Goal: Task Accomplishment & Management: Complete application form

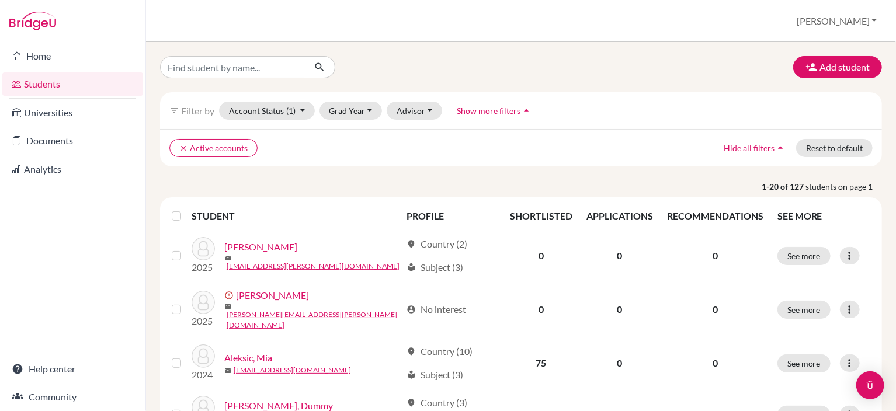
click at [871, 24] on button "[PERSON_NAME]" at bounding box center [836, 21] width 91 height 22
click at [829, 62] on link "School Settings" at bounding box center [783, 66] width 92 height 19
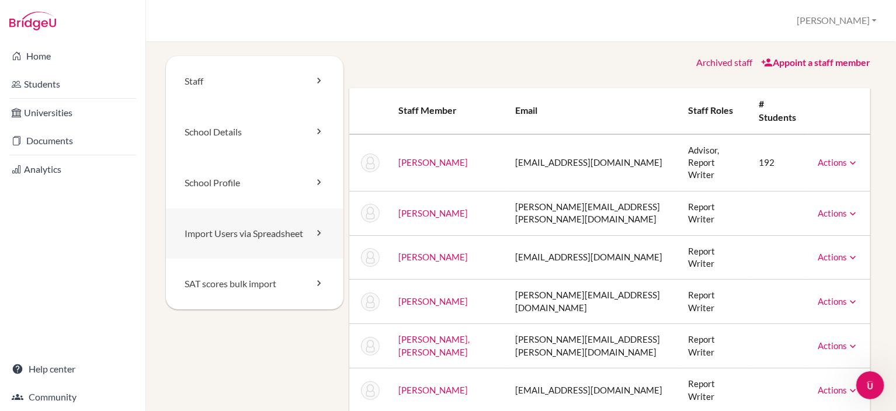
click at [258, 240] on link "Import Users via Spreadsheet" at bounding box center [255, 234] width 178 height 51
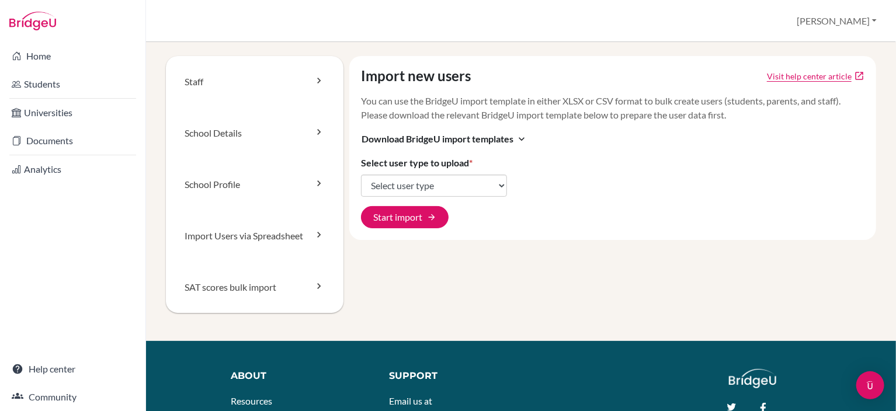
click at [505, 187] on div "Import new users Visit help center article open_in_new You can use the BridgeU …" at bounding box center [612, 148] width 527 height 184
click at [500, 183] on select "Select user type Students Students and parents Parents Advisors Report writers" at bounding box center [434, 186] width 146 height 22
select select "students"
click at [361, 175] on select "Select user type Students Students and parents Parents Advisors Report writers" at bounding box center [434, 186] width 146 height 22
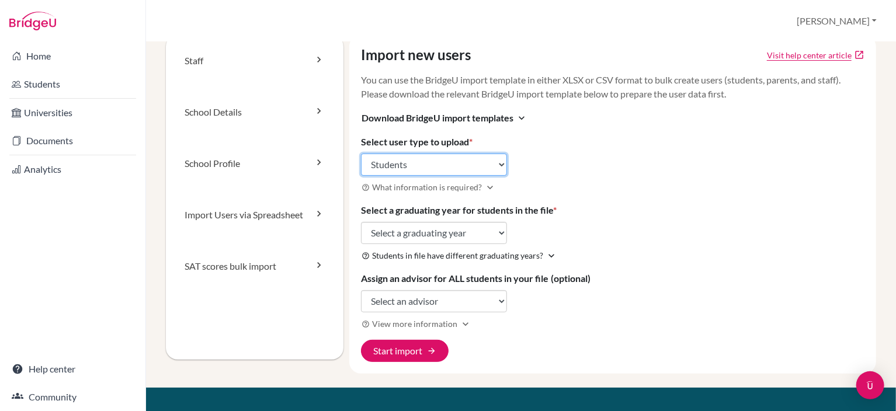
scroll to position [58, 0]
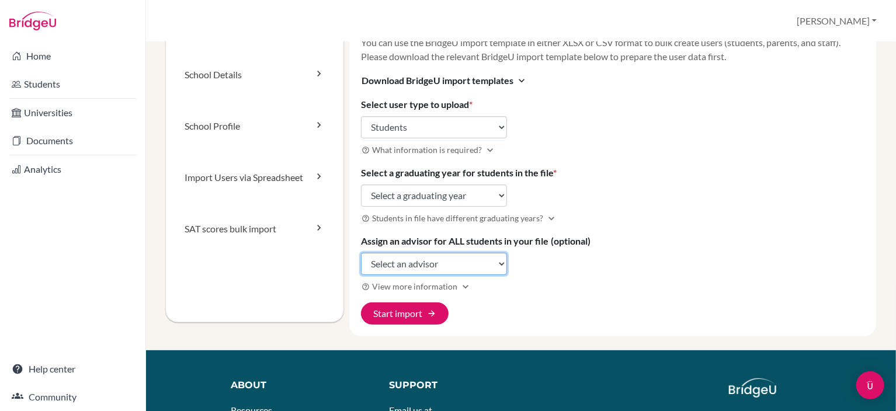
click at [504, 262] on select "Select an advisor Lara Filipović" at bounding box center [434, 264] width 146 height 22
select select "236168"
click at [361, 253] on select "Select an advisor Lara Filipović" at bounding box center [434, 264] width 146 height 22
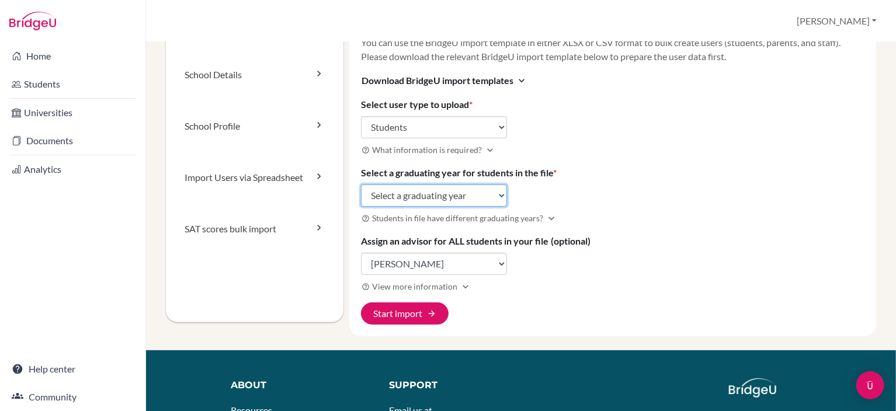
click at [501, 192] on select "Select a graduating year 2024 2025 2026 2027 2028 2029" at bounding box center [434, 196] width 146 height 22
select select "2026"
click at [361, 185] on select "Select a graduating year 2024 2025 2026 2027 2028 2029" at bounding box center [434, 196] width 146 height 22
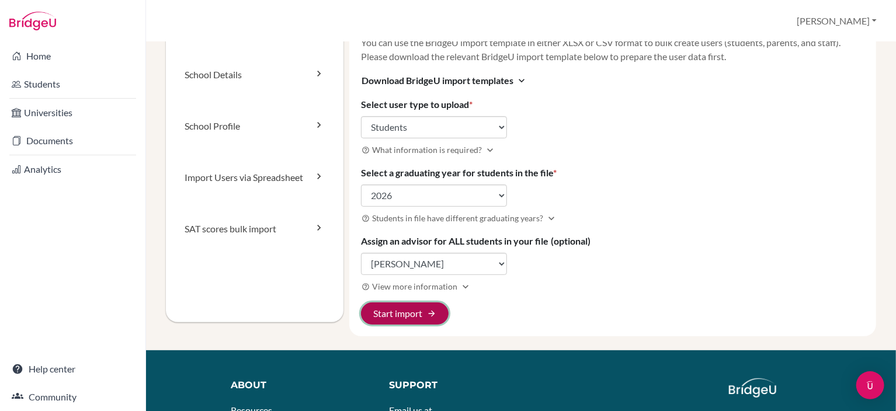
click at [425, 313] on button "Start import arrow_forward" at bounding box center [405, 314] width 88 height 22
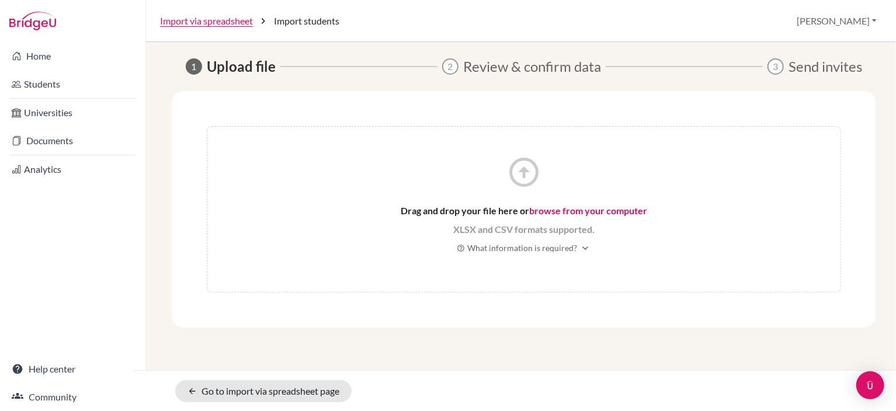
click at [553, 213] on link "browse from your computer" at bounding box center [588, 210] width 118 height 11
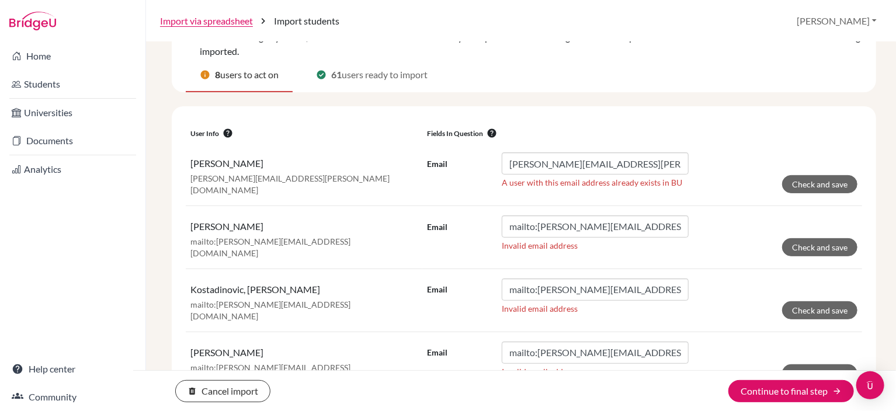
scroll to position [175, 0]
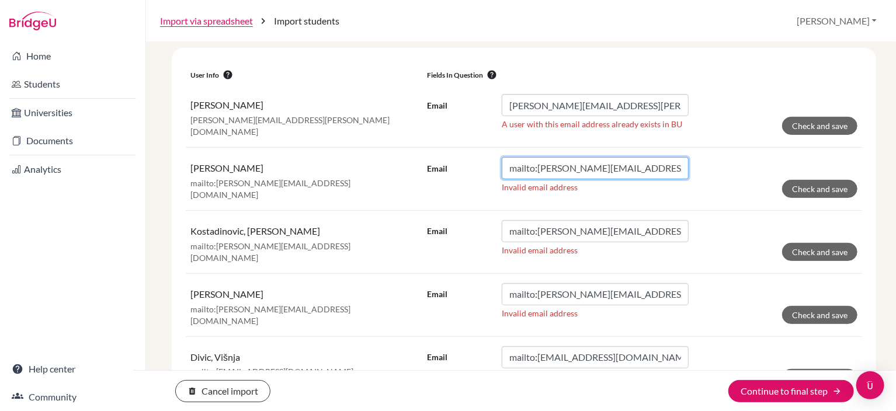
click at [537, 164] on input "mailto:sergej.jamsek@iss.edu.rs" at bounding box center [595, 168] width 187 height 22
type input "sergej.jamsek@iss.edu.rs"
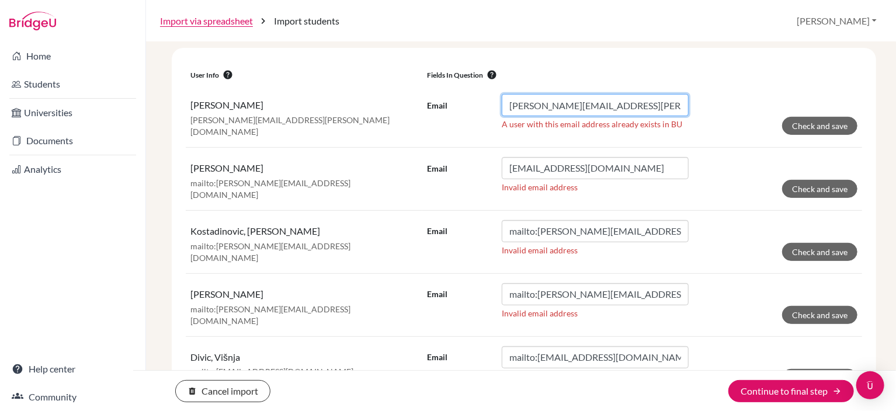
click at [506, 106] on input "jovana.ignjatovic@iss.edu.rs" at bounding box center [595, 105] width 187 height 22
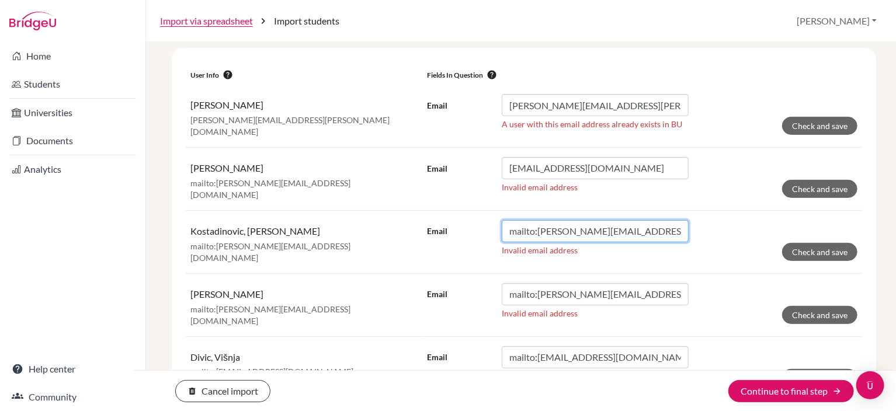
click at [536, 226] on input "mailto:stasa.kostadinovic@iss.edu.rs" at bounding box center [595, 231] width 187 height 22
type input "stasa.kostadinovic@iss.edu.rs"
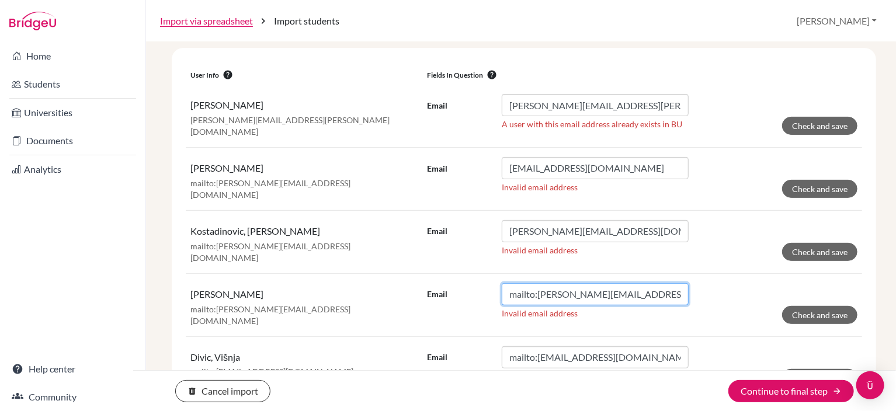
click at [534, 290] on input "mailto:tadija.plecas@iss.edu.rs" at bounding box center [595, 294] width 187 height 22
type input "tadija.plecas@iss.edu.rs"
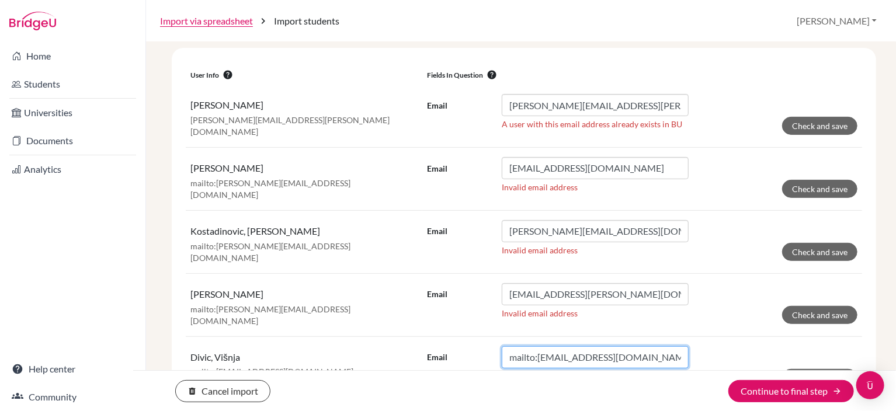
click at [536, 346] on input "mailto:visnja.divic@iss.edu.rs" at bounding box center [595, 357] width 187 height 22
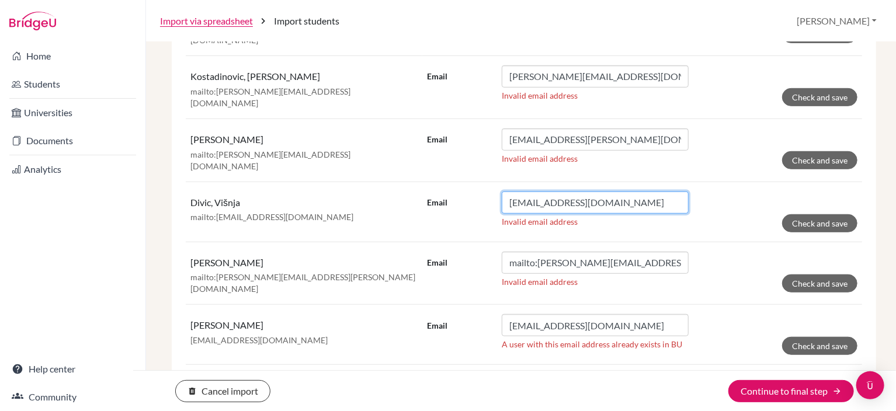
scroll to position [350, 0]
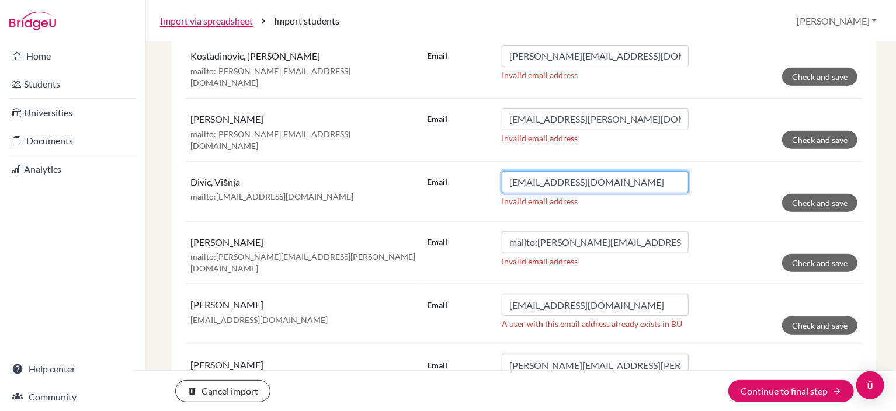
type input "visnja.divic@iss.edu.rs"
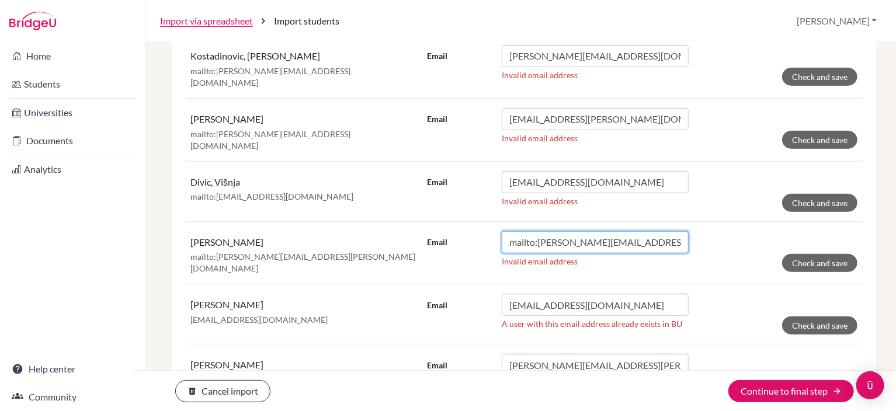
click at [534, 231] on input "mailto:vukasin.davidovic@iss.edu.rs" at bounding box center [595, 242] width 187 height 22
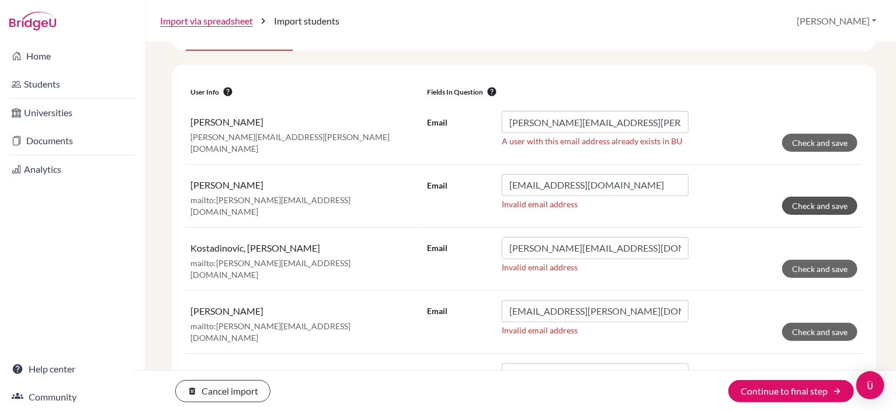
scroll to position [151, 0]
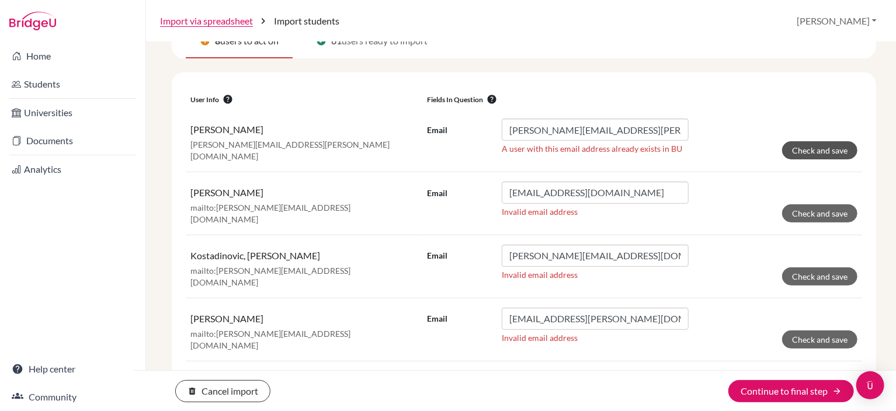
type input "vukasin.davidovic@iss.edu.rs"
click at [819, 151] on button "Check and save" at bounding box center [819, 150] width 75 height 18
click at [818, 213] on button "Check and save" at bounding box center [819, 213] width 75 height 18
click at [820, 145] on button "Check and save" at bounding box center [819, 150] width 75 height 18
click at [820, 271] on button "Check and save" at bounding box center [819, 277] width 75 height 18
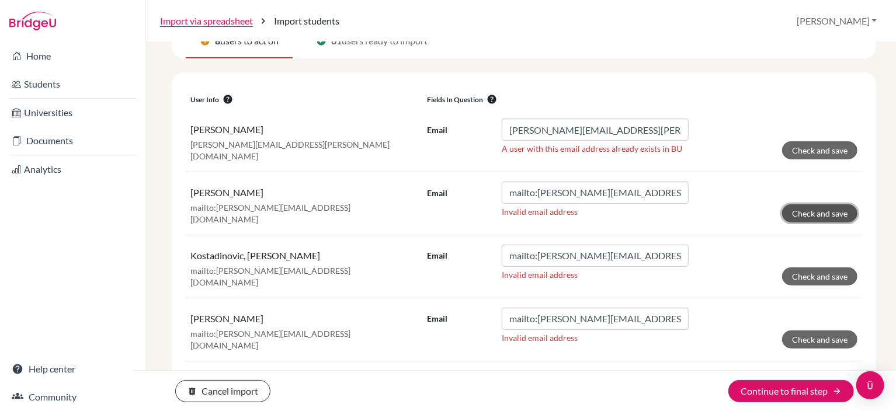
click at [824, 209] on button "Check and save" at bounding box center [819, 213] width 75 height 18
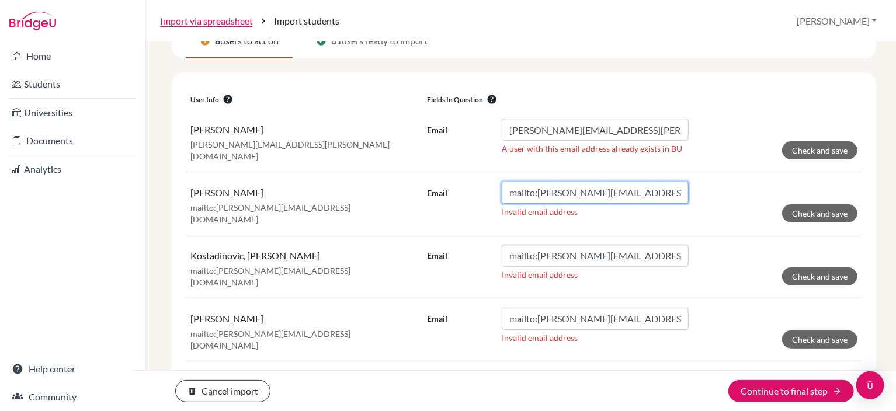
click at [536, 192] on input "mailto:sergej.jamsek@iss.edu.rs" at bounding box center [595, 193] width 187 height 22
type input "sergej.jamsek@iss.edu.rs"
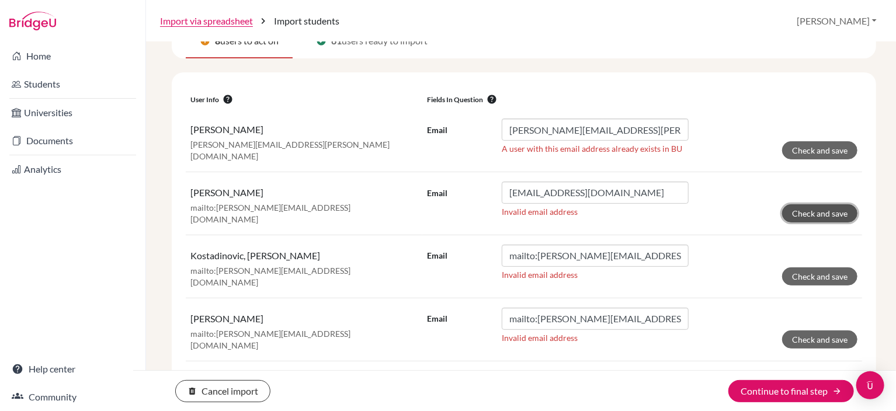
click at [806, 211] on button "Check and save" at bounding box center [819, 213] width 75 height 18
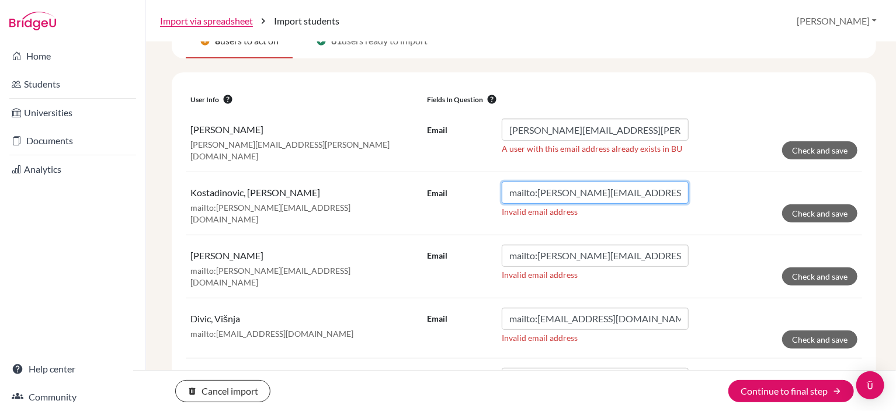
click at [536, 190] on input "mailto:stasa.kostadinovic@iss.edu.rs" at bounding box center [595, 193] width 187 height 22
type input "stasa.kostadinovic@iss.edu.rs"
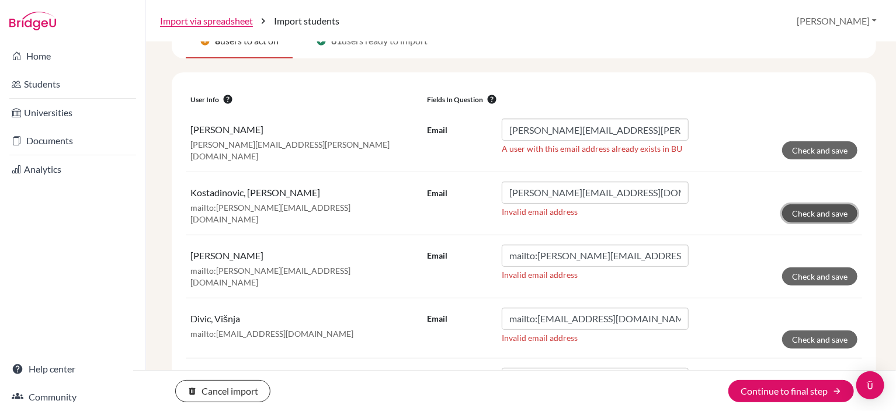
click at [837, 209] on button "Check and save" at bounding box center [819, 213] width 75 height 18
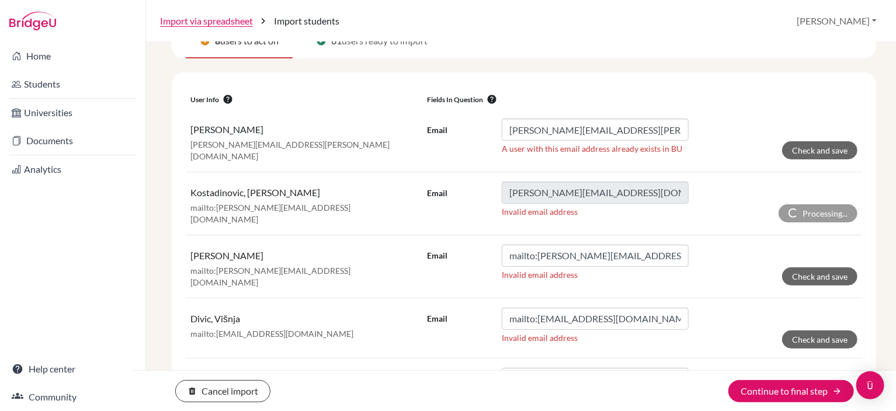
scroll to position [192, 0]
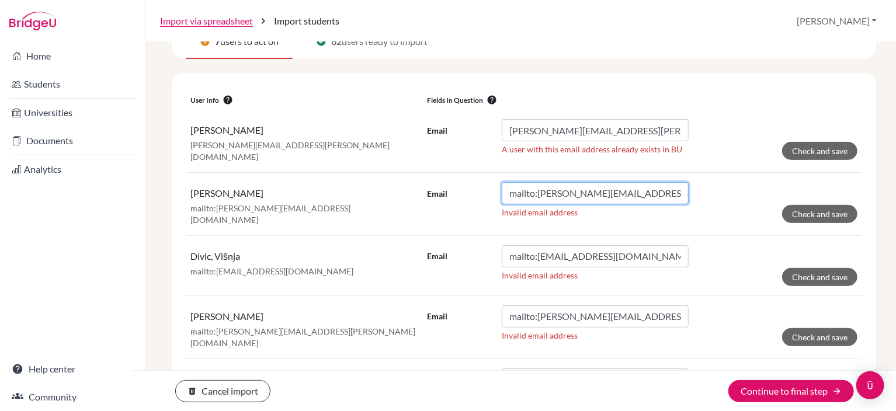
click at [536, 191] on input "mailto:tadija.plecas@iss.edu.rs" at bounding box center [595, 193] width 187 height 22
type input "tadija.plecas@iss.edu.rs"
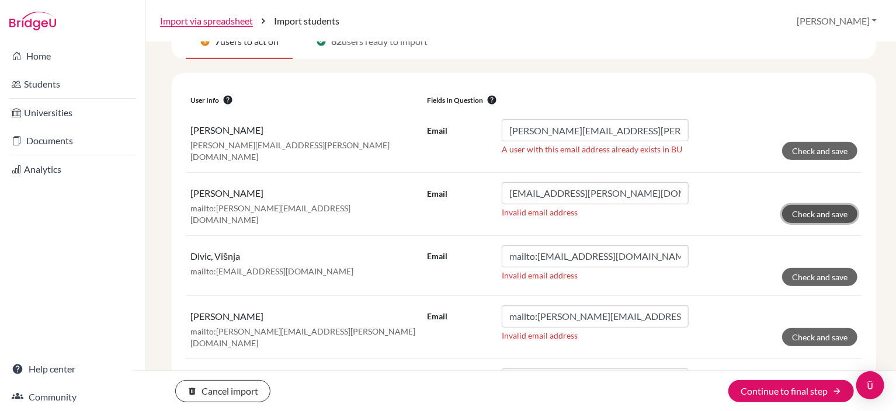
click at [793, 215] on button "Check and save" at bounding box center [819, 214] width 75 height 18
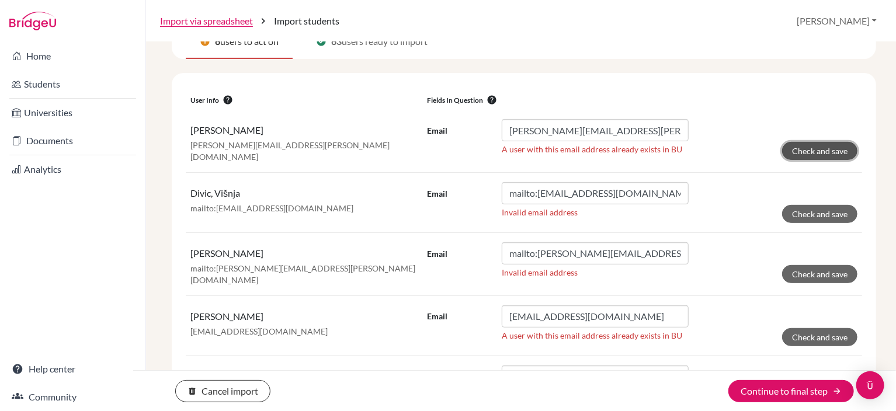
click at [797, 151] on button "Check and save" at bounding box center [819, 151] width 75 height 18
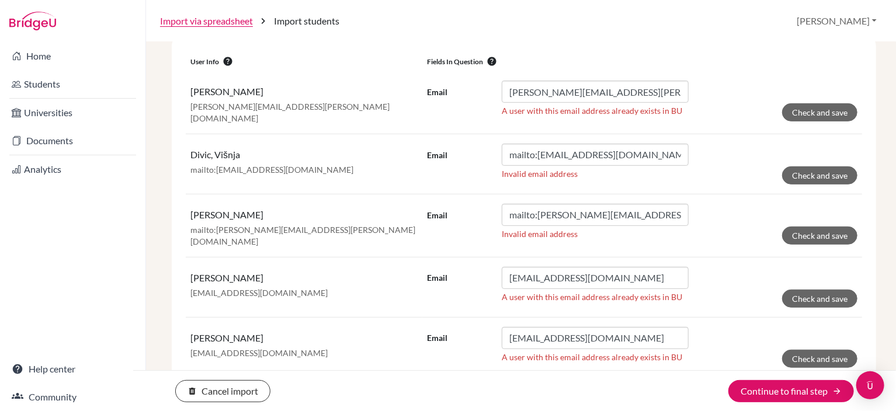
scroll to position [250, 0]
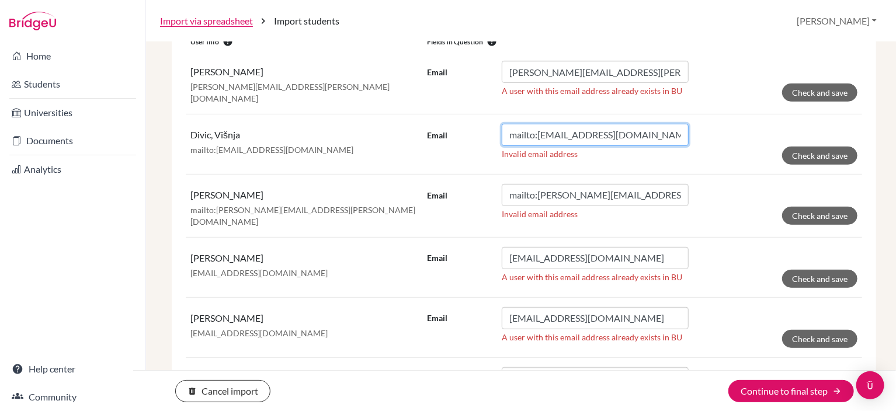
click at [536, 130] on input "mailto:visnja.divic@iss.edu.rs" at bounding box center [595, 135] width 187 height 22
type input "visnja.divic@iss.edu.rs"
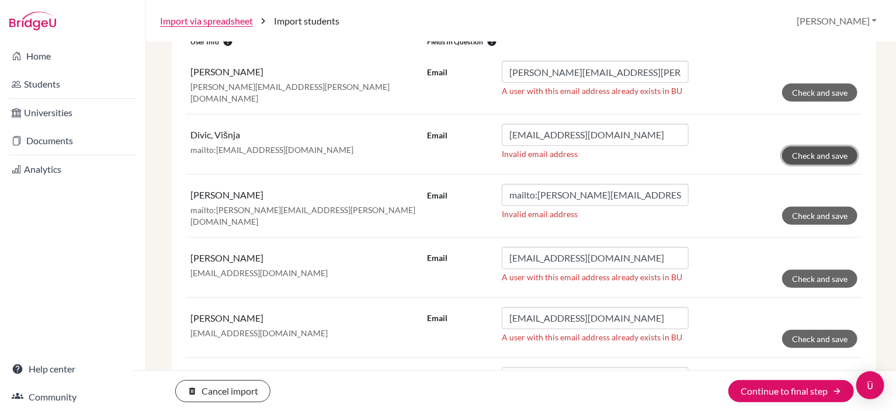
click at [798, 150] on button "Check and save" at bounding box center [819, 156] width 75 height 18
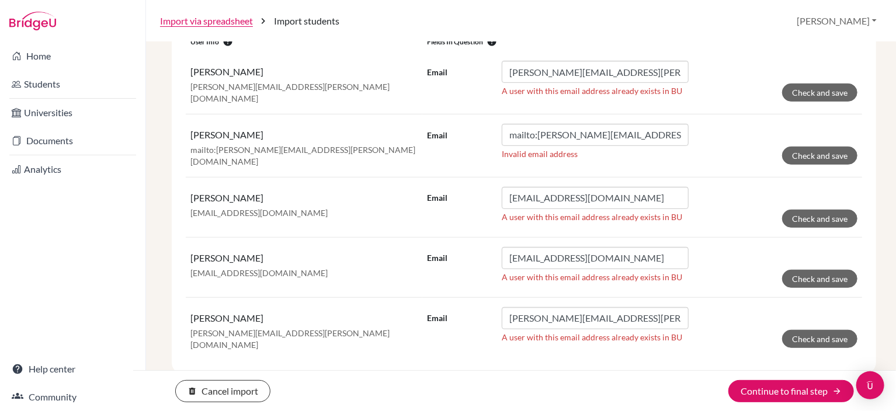
scroll to position [245, 0]
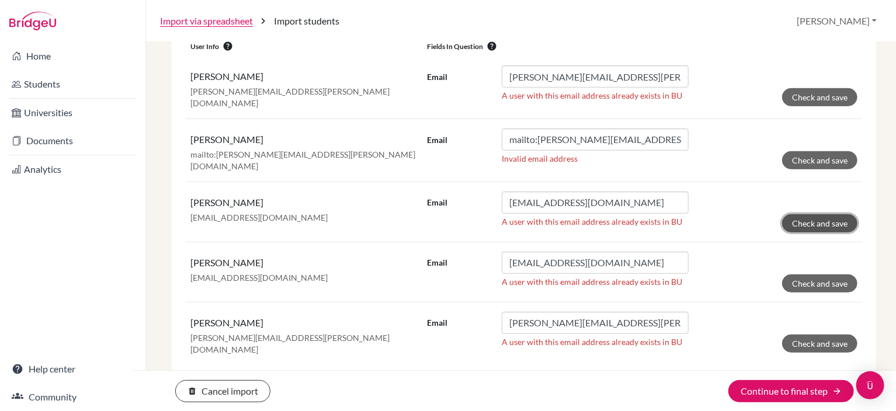
click at [820, 217] on button "Check and save" at bounding box center [819, 223] width 75 height 18
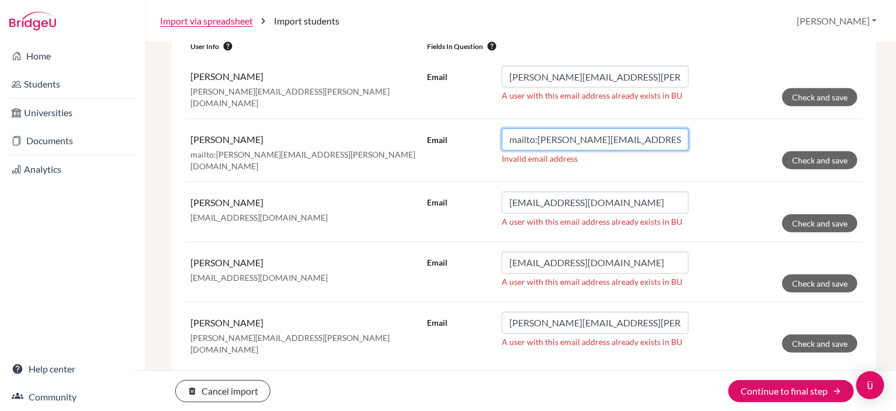
click at [534, 137] on input "mailto:vukasin.davidovic@iss.edu.rs" at bounding box center [595, 140] width 187 height 22
type input "vukasin.davidovic@iss.edu.rs"
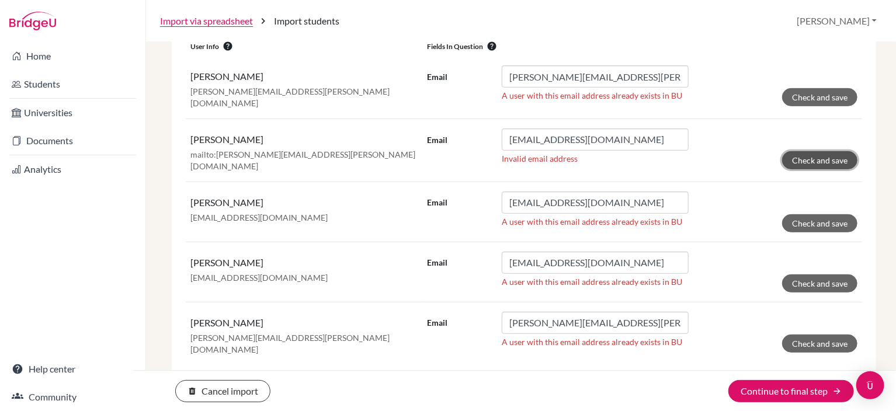
click at [830, 157] on button "Check and save" at bounding box center [819, 160] width 75 height 18
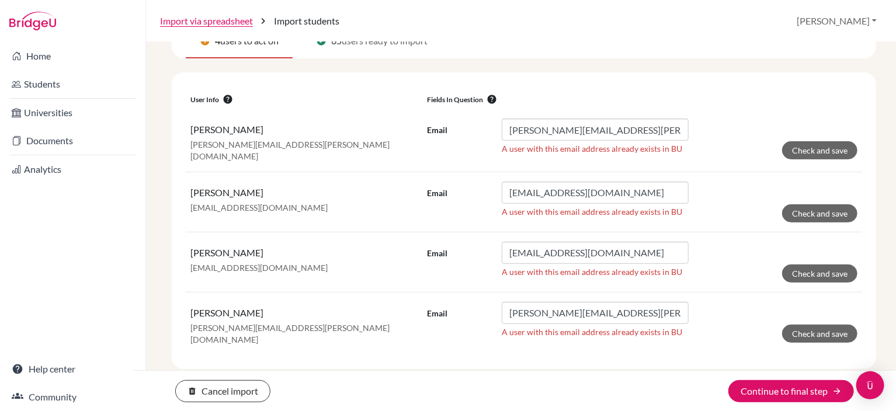
scroll to position [185, 0]
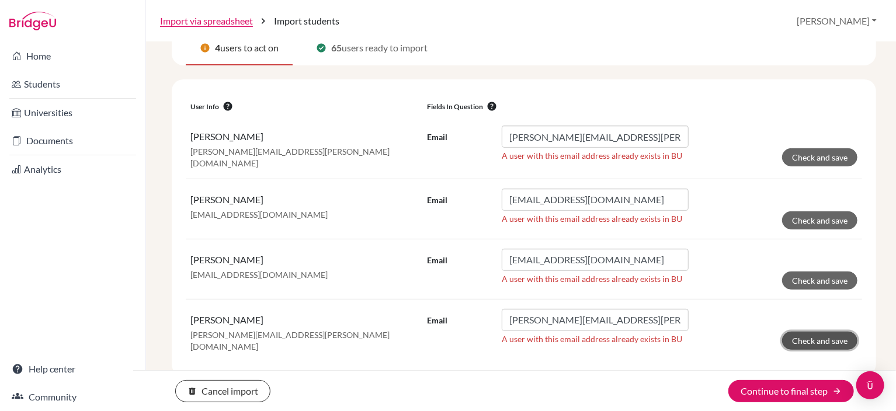
click at [833, 334] on button "Check and save" at bounding box center [819, 341] width 75 height 18
click at [838, 275] on button "Check and save" at bounding box center [819, 281] width 75 height 18
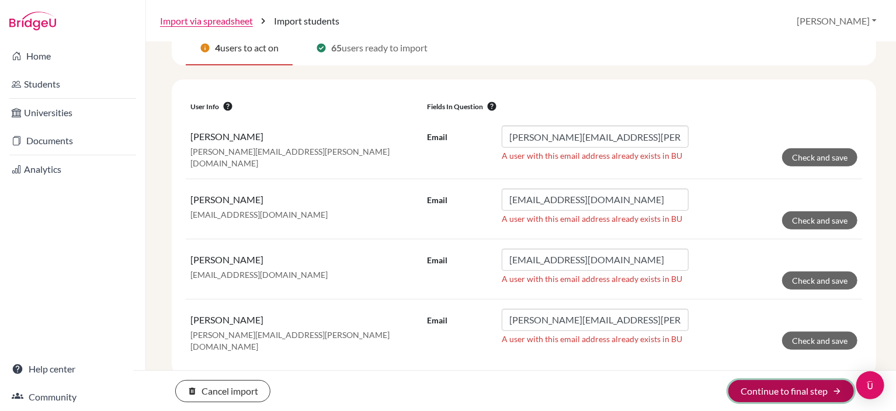
click at [796, 393] on button "Continue to final step arrow_forward" at bounding box center [791, 391] width 126 height 22
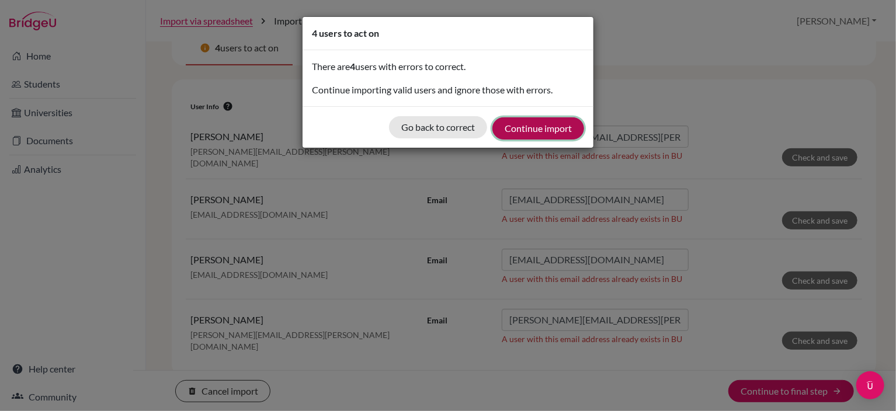
click at [556, 128] on button "Continue import" at bounding box center [538, 128] width 92 height 22
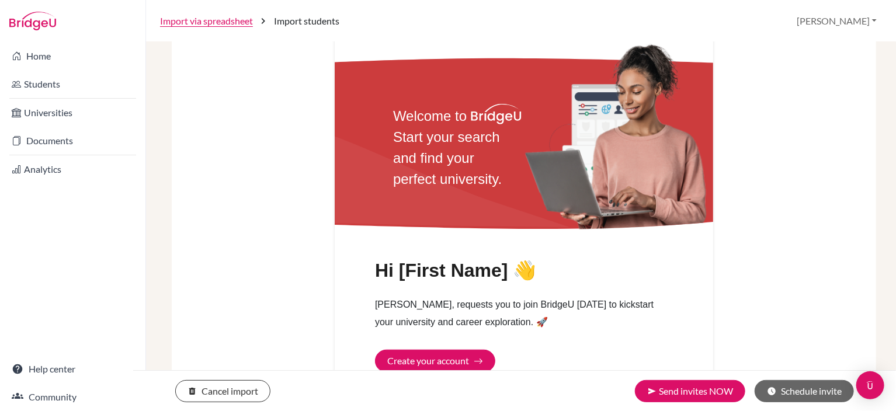
scroll to position [378, 0]
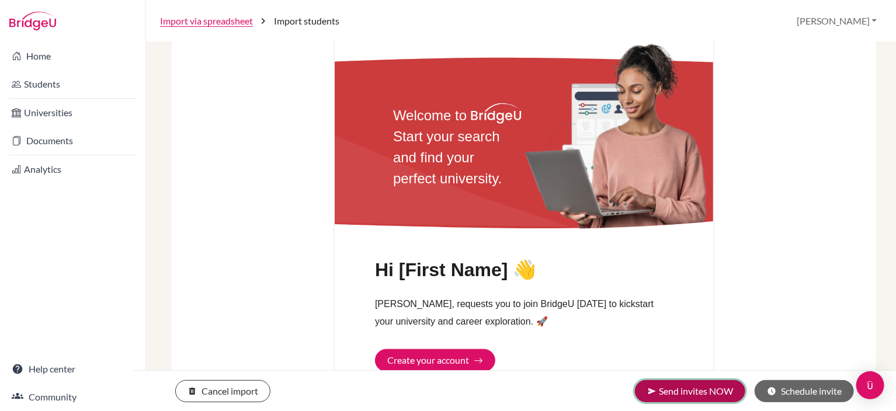
click at [717, 397] on button "send Send invites NOW" at bounding box center [690, 391] width 110 height 22
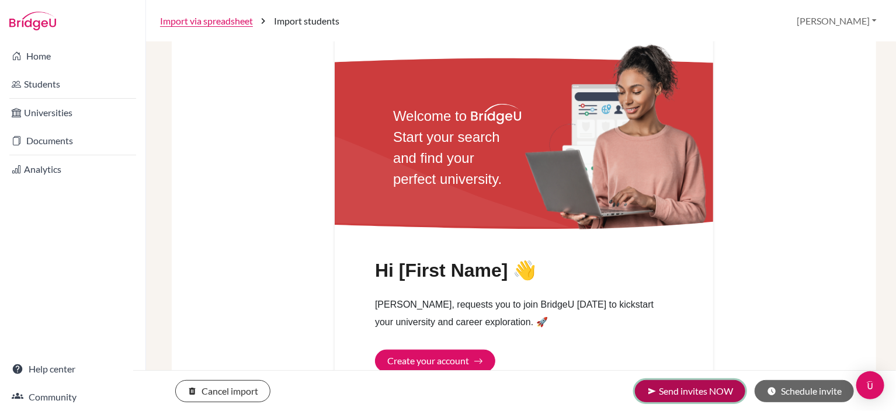
click at [688, 387] on button "send Send invites NOW" at bounding box center [690, 391] width 110 height 22
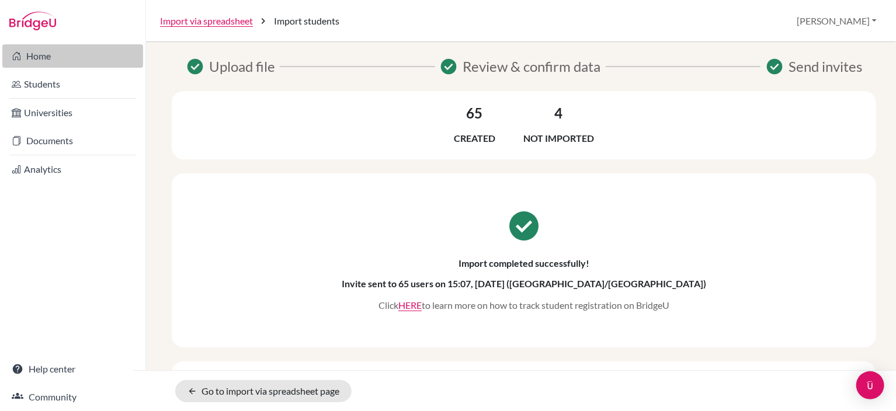
click at [53, 51] on link "Home" at bounding box center [72, 55] width 141 height 23
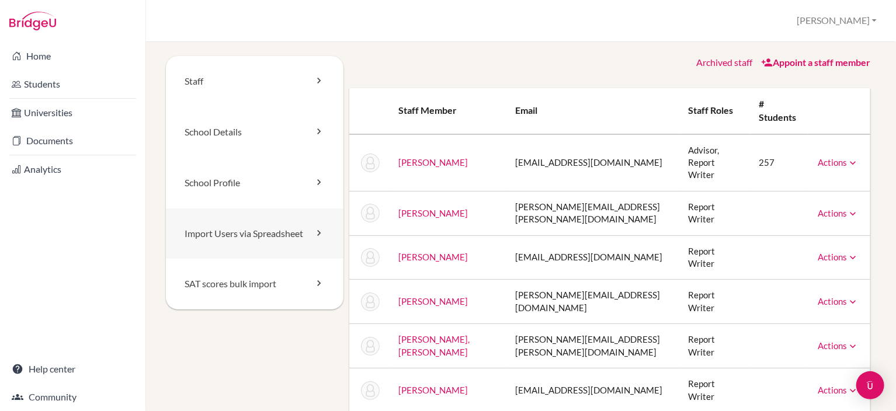
click at [287, 241] on link "Import Users via Spreadsheet" at bounding box center [255, 234] width 178 height 51
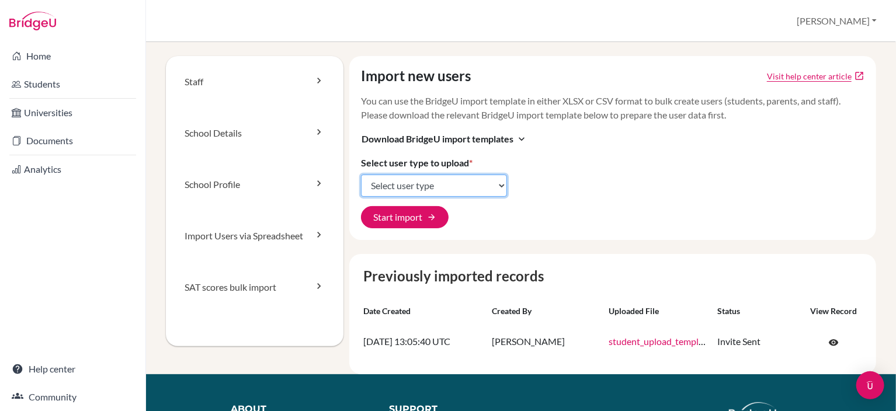
click at [437, 182] on select "Select user type Students Students and parents Parents Advisors Report writers" at bounding box center [434, 186] width 146 height 22
select select "students"
click at [361, 175] on select "Select user type Students Students and parents Parents Advisors Report writers" at bounding box center [434, 186] width 146 height 22
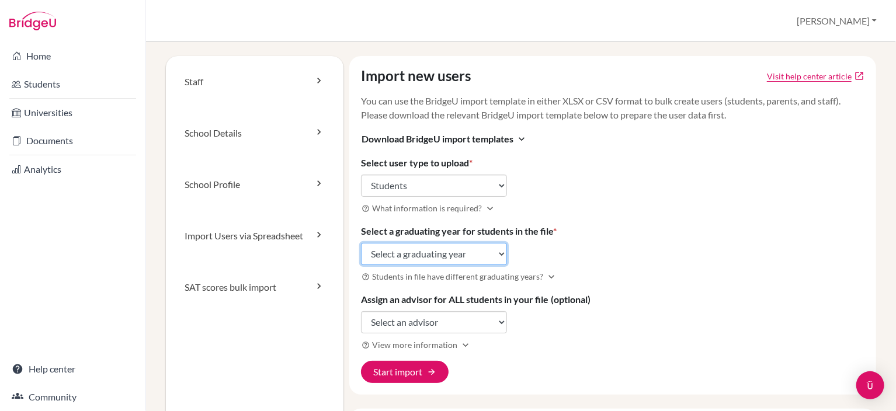
click at [499, 255] on select "Select a graduating year 2024 2025 2026 2027 2028 2029" at bounding box center [434, 254] width 146 height 22
select select "2027"
click at [361, 243] on select "Select a graduating year 2024 2025 2026 2027 2028 2029" at bounding box center [434, 254] width 146 height 22
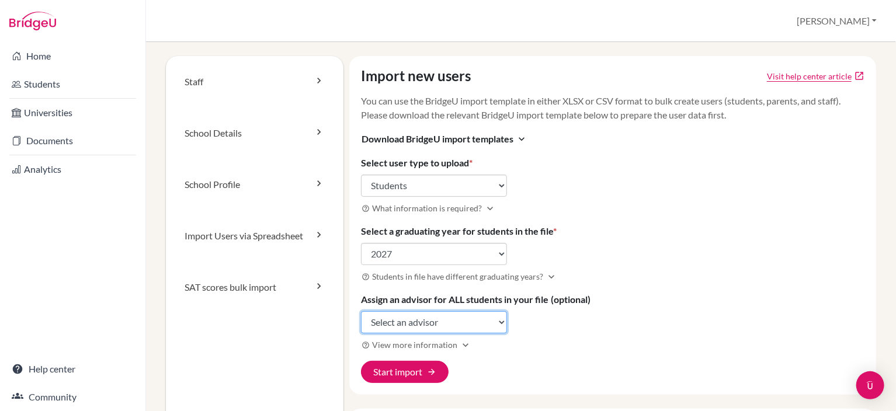
click at [495, 325] on select "Select an advisor Lara Filipović" at bounding box center [434, 322] width 146 height 22
select select "236168"
click at [361, 311] on select "Select an advisor Lara Filipović" at bounding box center [434, 322] width 146 height 22
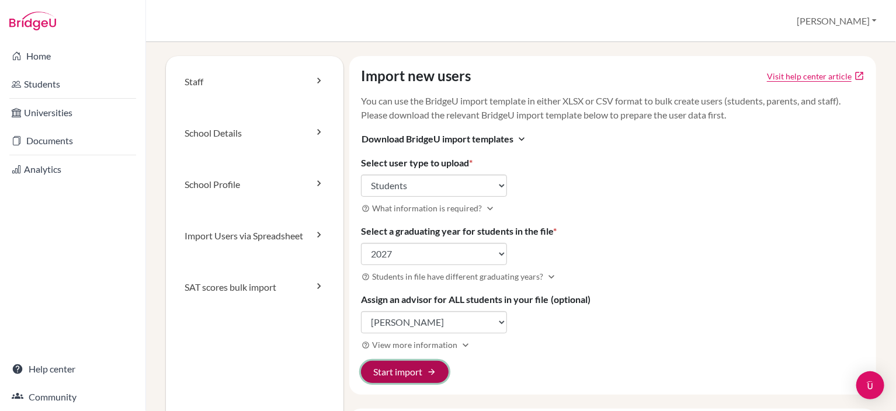
click at [431, 369] on span "arrow_forward" at bounding box center [431, 371] width 9 height 9
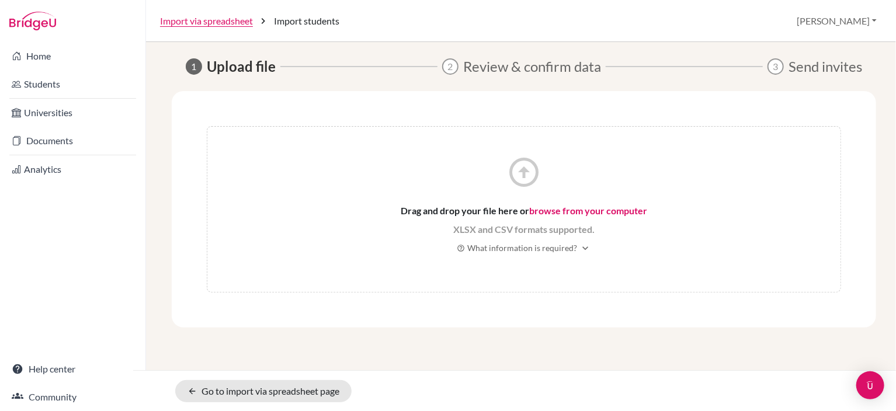
click at [592, 209] on link "browse from your computer" at bounding box center [588, 210] width 118 height 11
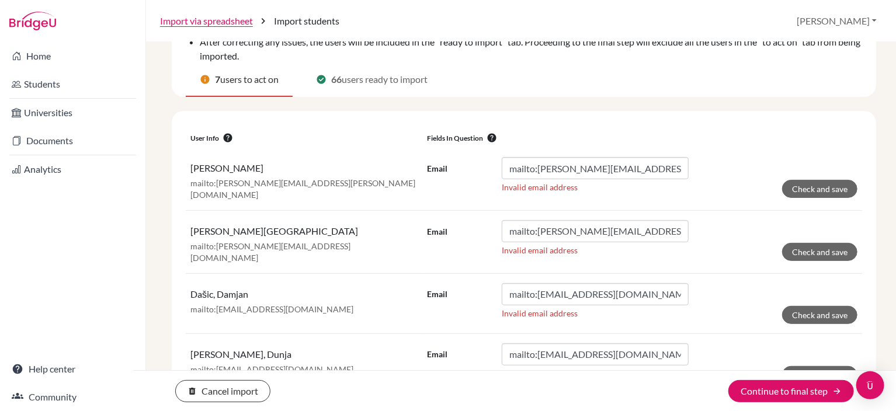
scroll to position [117, 0]
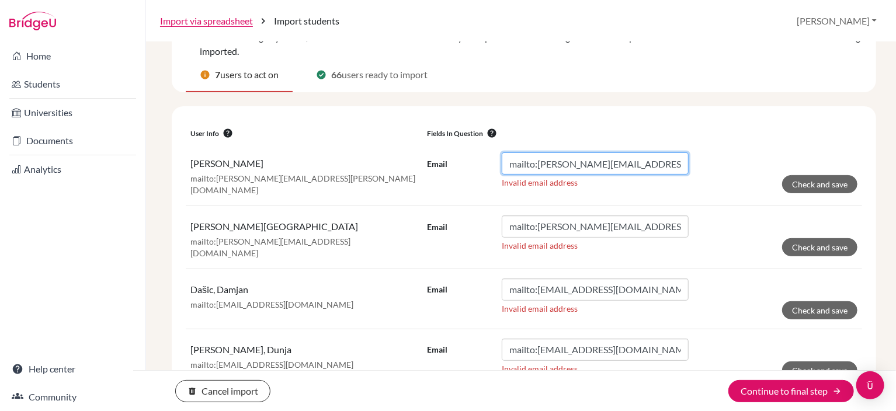
click at [535, 164] on input "mailto:andrea.bestic@iss.edu.rs" at bounding box center [595, 163] width 187 height 22
type input "andrea.bestic@iss.edu.rs"
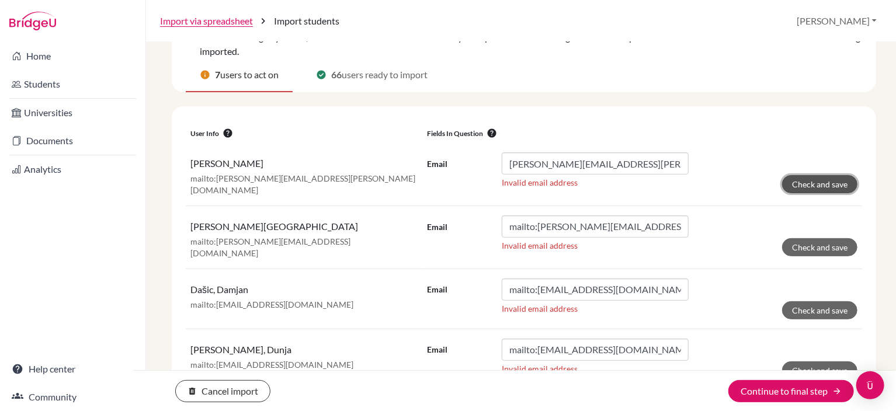
click at [794, 179] on button "Check and save" at bounding box center [819, 184] width 75 height 18
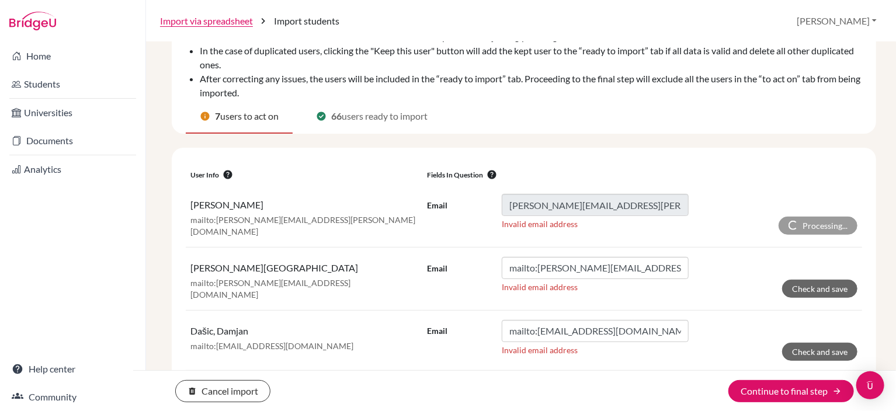
scroll to position [158, 0]
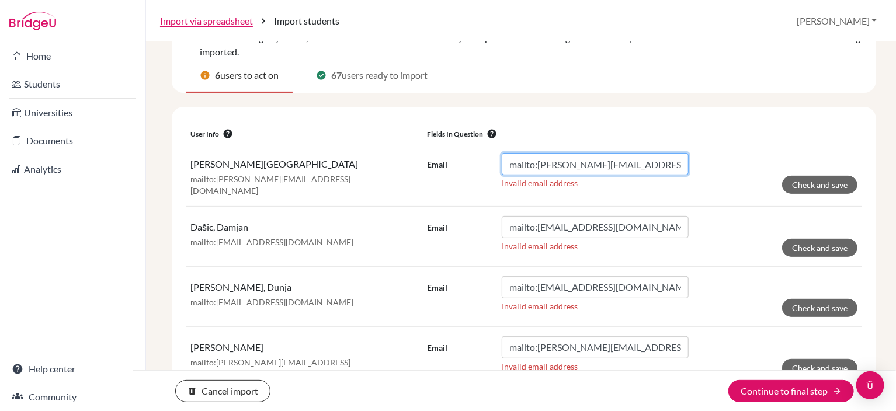
click at [537, 164] on input "mailto:andrija.neskovic@iss.edu.rs" at bounding box center [595, 164] width 187 height 22
type input "andrija.neskovic@iss.edu.rs"
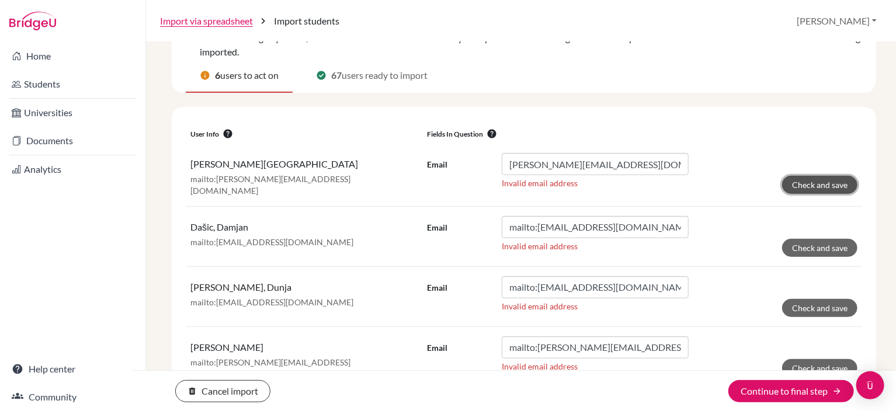
click at [822, 185] on button "Check and save" at bounding box center [819, 185] width 75 height 18
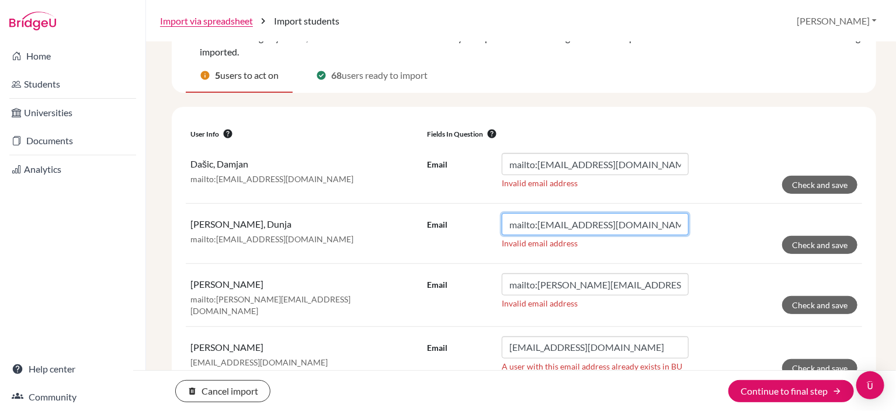
click at [534, 225] on input "mailto:dunja.mikasinovic@iss.edu.rs" at bounding box center [595, 224] width 187 height 22
type input "dunja.mikasinovic@iss.edu.rs"
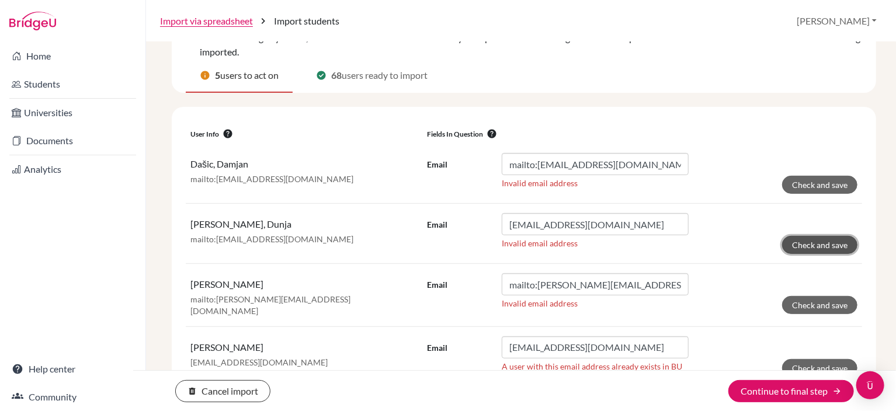
click at [817, 243] on button "Check and save" at bounding box center [819, 245] width 75 height 18
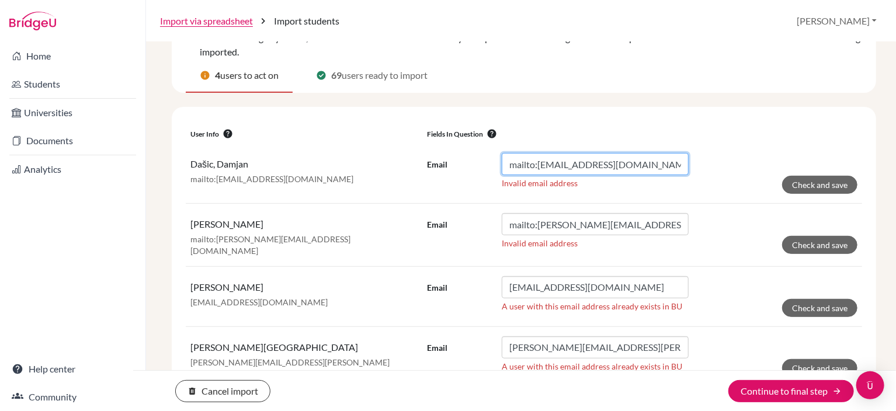
click at [536, 166] on input "mailto:damjan.dasic@iss.edu.rs" at bounding box center [595, 164] width 187 height 22
type input "damjan.dasic@iss.edu.rs"
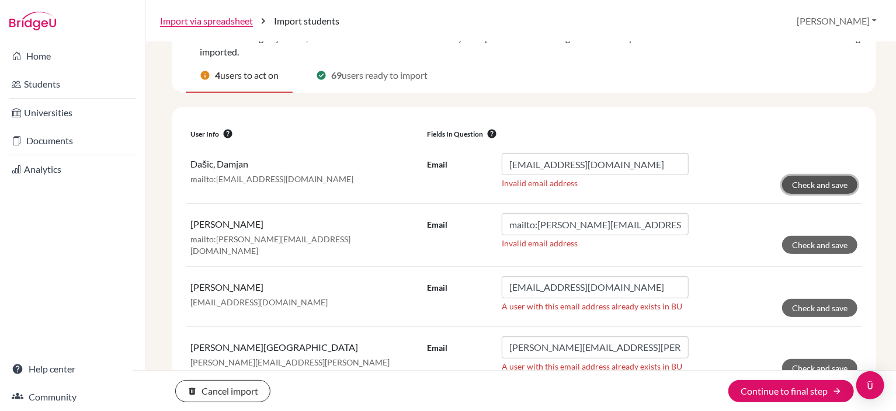
click at [790, 186] on button "Check and save" at bounding box center [819, 185] width 75 height 18
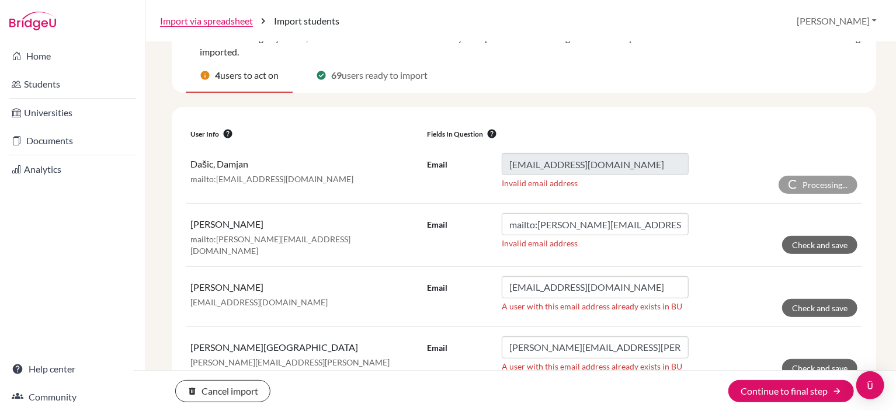
scroll to position [125, 0]
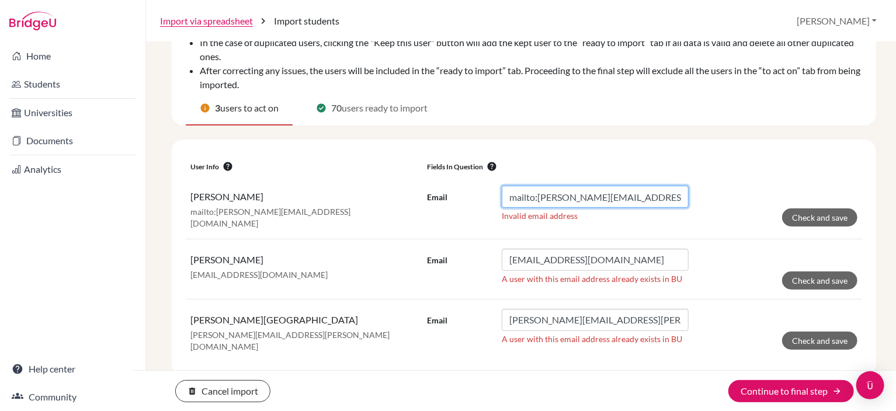
click at [536, 197] on input "mailto:emilija.mrsic@iss.edu.rs" at bounding box center [595, 197] width 187 height 22
type input "emilija.mrsic@iss.edu.rs"
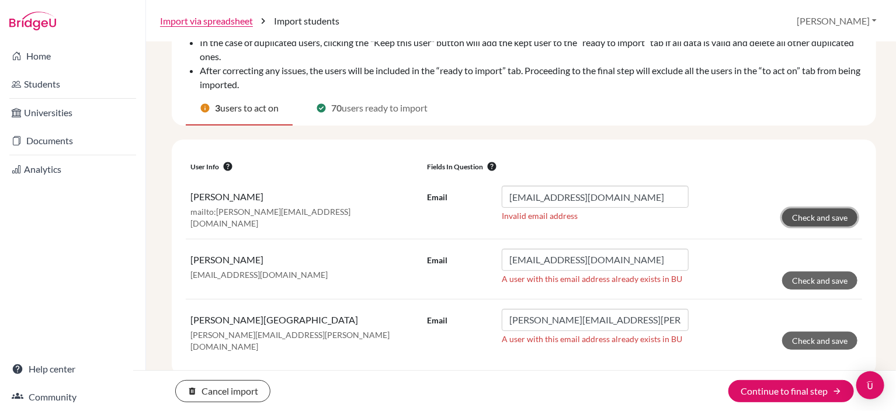
click at [808, 211] on button "Check and save" at bounding box center [819, 218] width 75 height 18
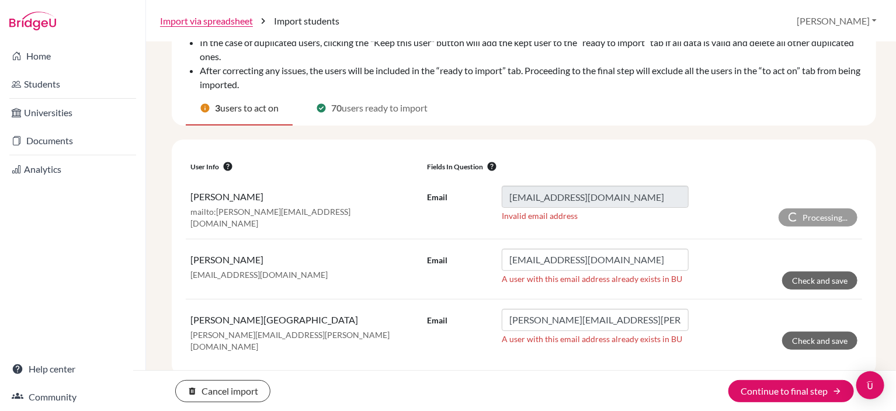
scroll to position [65, 0]
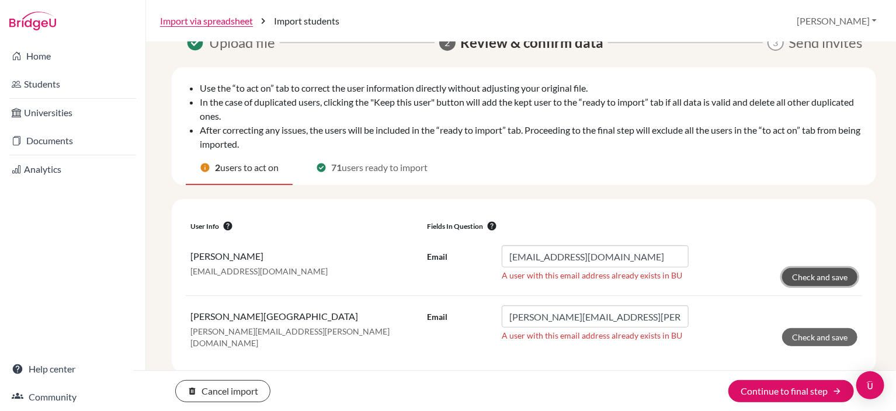
click at [803, 275] on button "Check and save" at bounding box center [819, 277] width 75 height 18
click at [817, 337] on button "Check and save" at bounding box center [819, 337] width 75 height 18
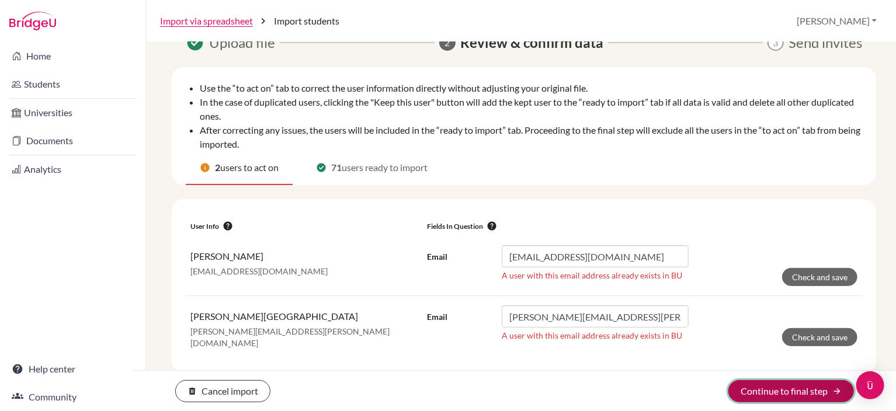
click at [794, 394] on button "Continue to final step arrow_forward" at bounding box center [791, 391] width 126 height 22
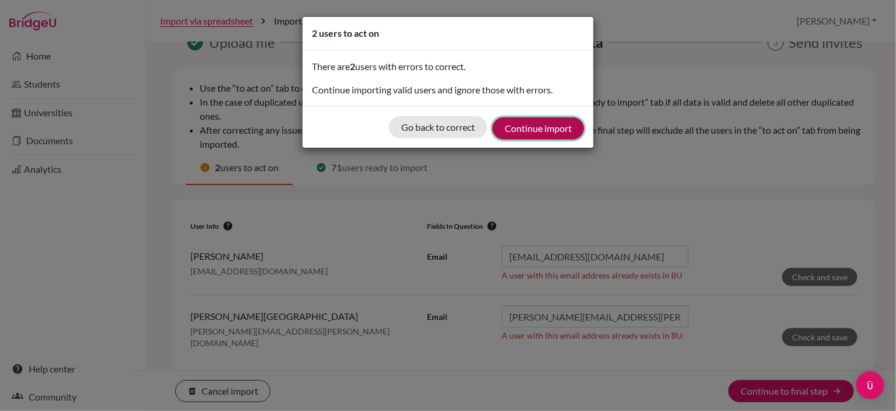
click at [533, 126] on button "Continue import" at bounding box center [538, 128] width 92 height 22
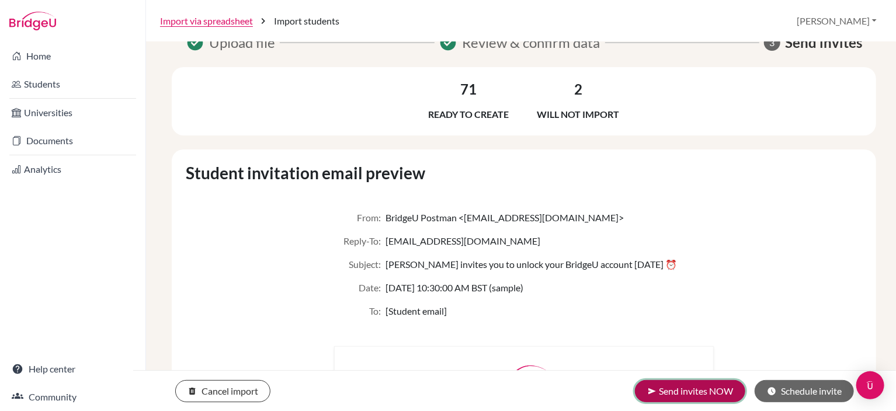
click at [724, 388] on button "send Send invites NOW" at bounding box center [690, 391] width 110 height 22
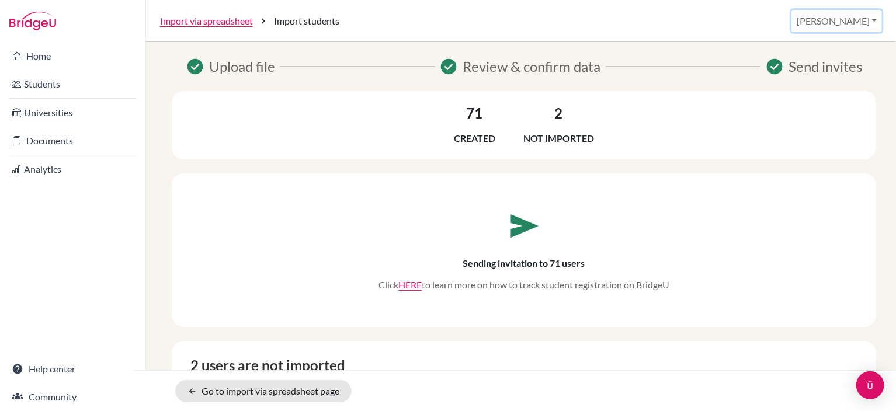
click at [869, 26] on button "[PERSON_NAME]" at bounding box center [836, 21] width 91 height 22
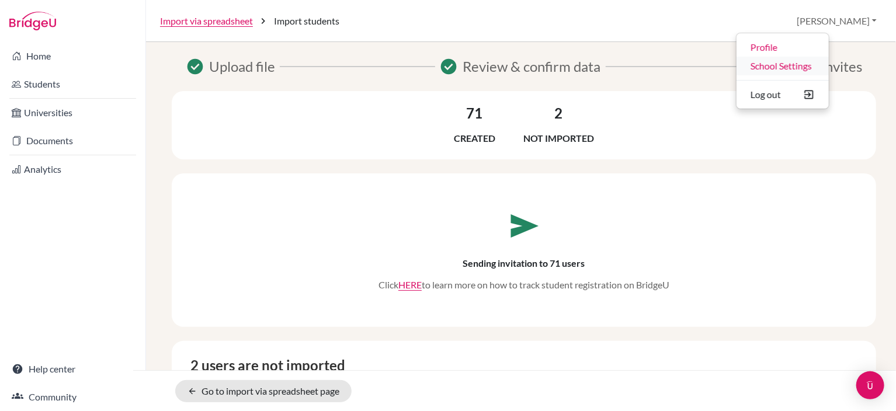
click at [829, 65] on link "School Settings" at bounding box center [783, 66] width 92 height 19
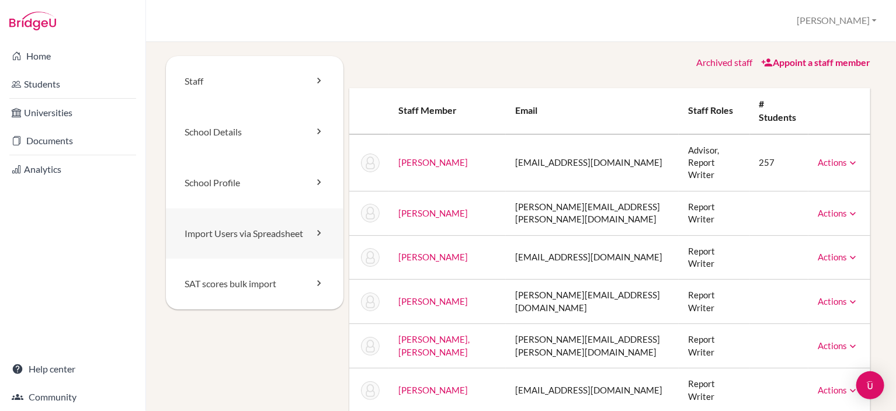
click at [265, 237] on link "Import Users via Spreadsheet" at bounding box center [255, 234] width 178 height 51
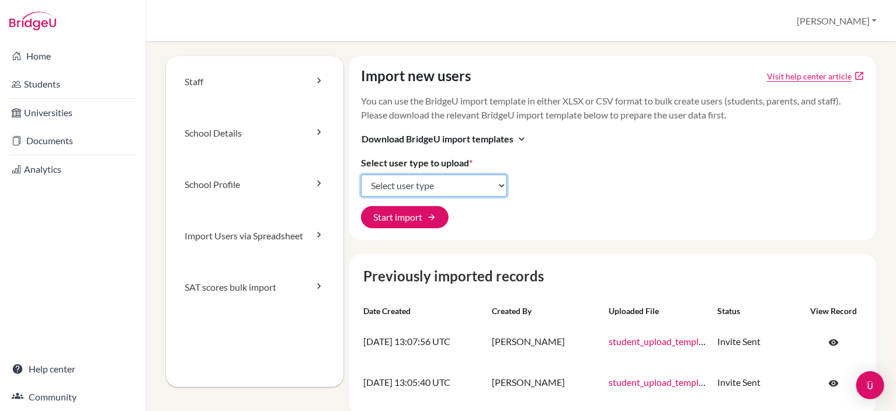
click at [499, 186] on select "Select user type Students Students and parents Parents Advisors Report writers" at bounding box center [434, 186] width 146 height 22
select select "students"
click at [361, 175] on select "Select user type Students Students and parents Parents Advisors Report writers" at bounding box center [434, 186] width 146 height 22
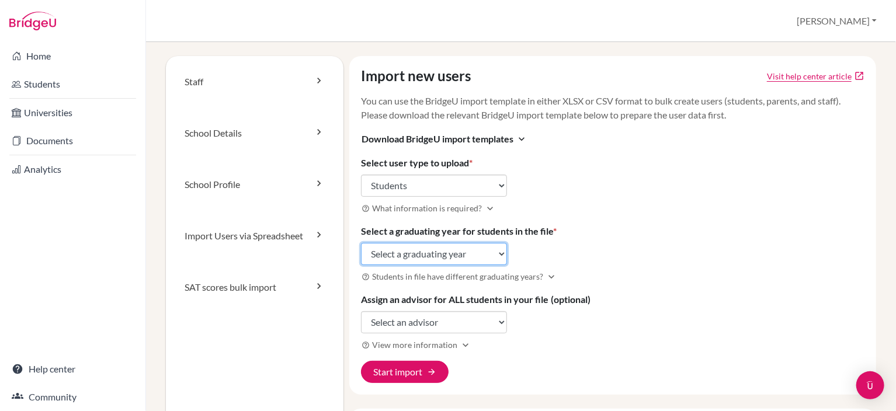
click at [482, 254] on select "Select a graduating year 2024 2025 2026 2027 2028 2029" at bounding box center [434, 254] width 146 height 22
select select "2028"
click at [361, 243] on select "Select a graduating year 2024 2025 2026 2027 2028 2029" at bounding box center [434, 254] width 146 height 22
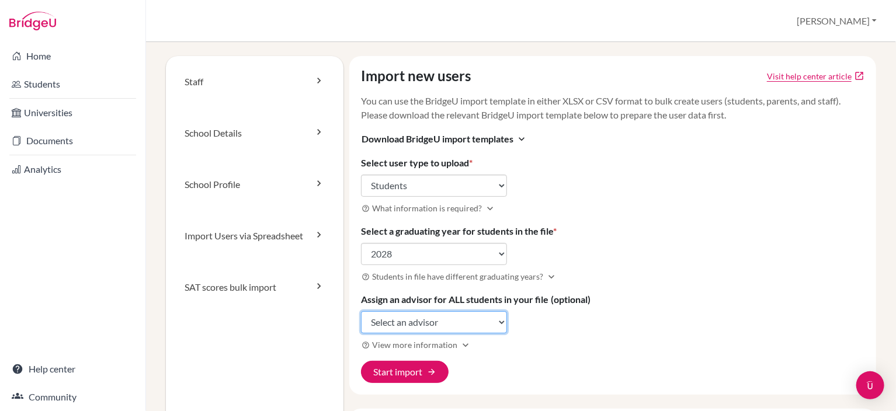
click at [452, 320] on select "Select an advisor Lara Filipović" at bounding box center [434, 322] width 146 height 22
select select "236168"
click at [361, 311] on select "Select an advisor Lara Filipović" at bounding box center [434, 322] width 146 height 22
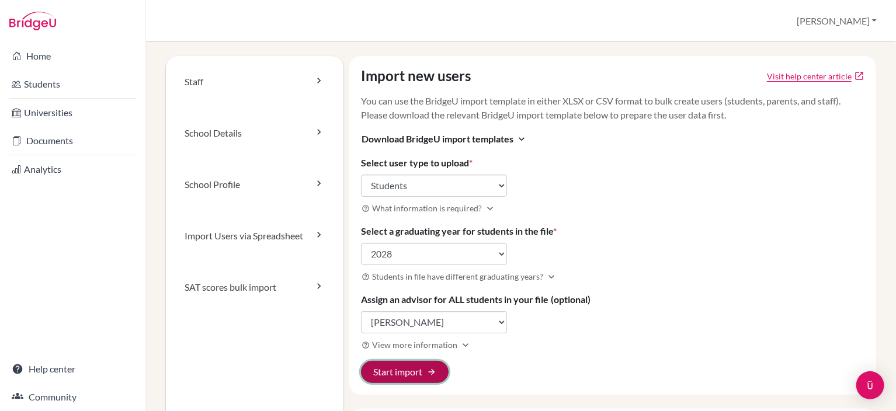
click at [422, 374] on button "Start import arrow_forward" at bounding box center [405, 372] width 88 height 22
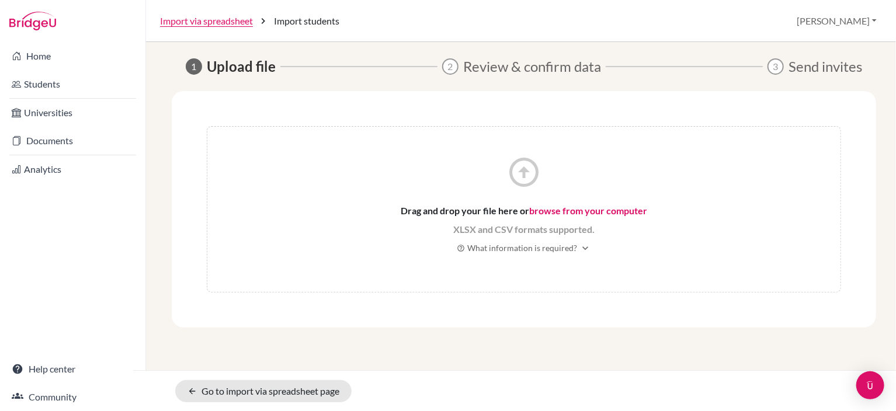
click at [556, 209] on link "browse from your computer" at bounding box center [588, 210] width 118 height 11
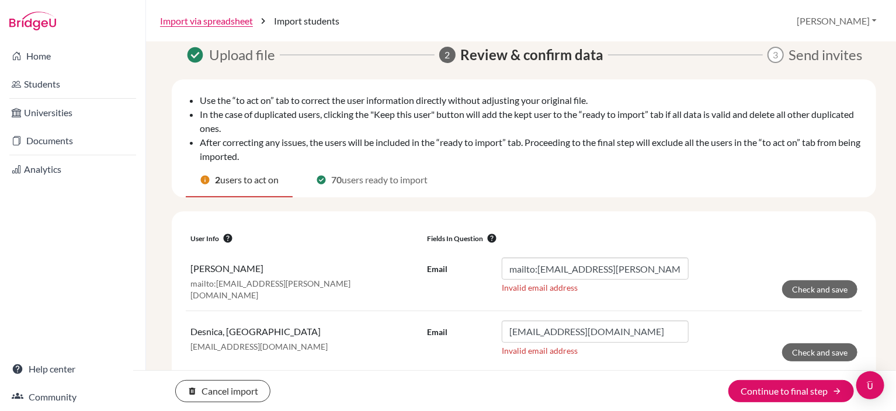
scroll to position [24, 0]
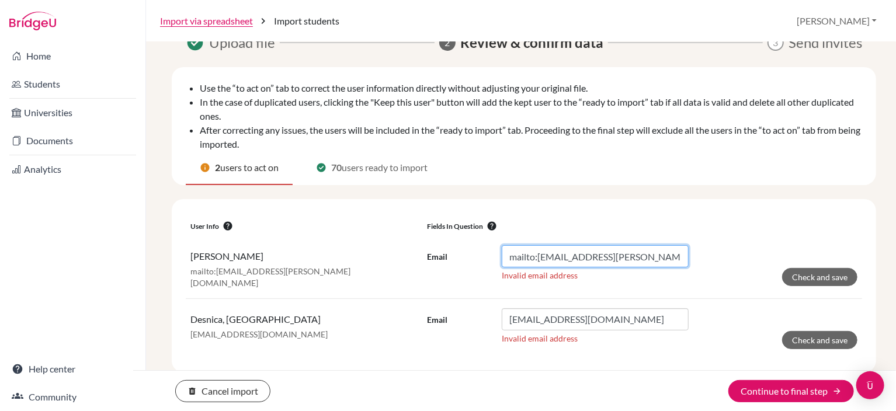
click at [535, 259] on input "mailto:masa.pasic@iss.edu.rs" at bounding box center [595, 256] width 187 height 22
type input "masa.pasic@iss.edu.rs"
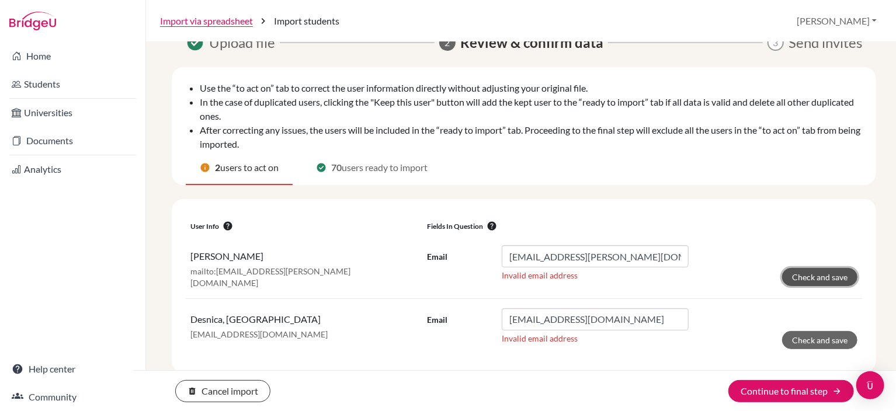
click at [815, 274] on button "Check and save" at bounding box center [819, 277] width 75 height 18
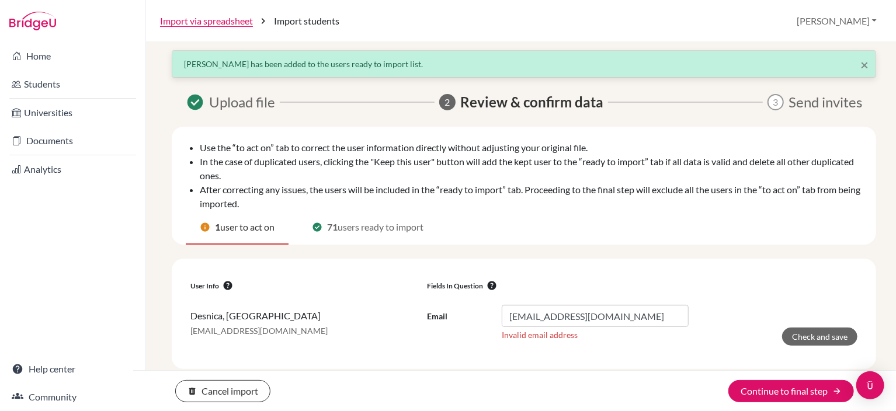
scroll to position [5, 0]
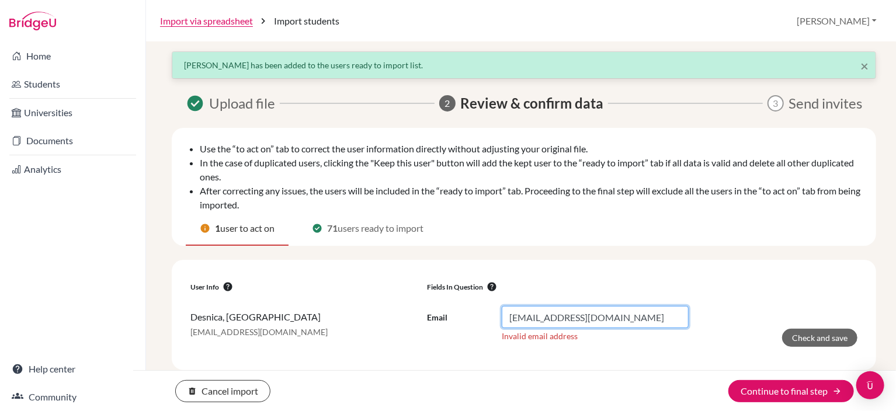
click at [530, 319] on input "uglješa.desnica@iss.edu.rs" at bounding box center [595, 317] width 187 height 22
type input "ugljesa.desnica@iss.edu.rs"
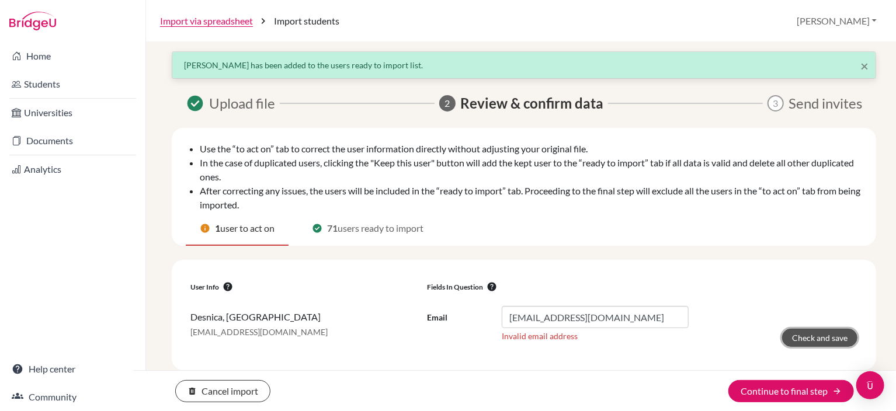
click at [799, 337] on button "Check and save" at bounding box center [819, 338] width 75 height 18
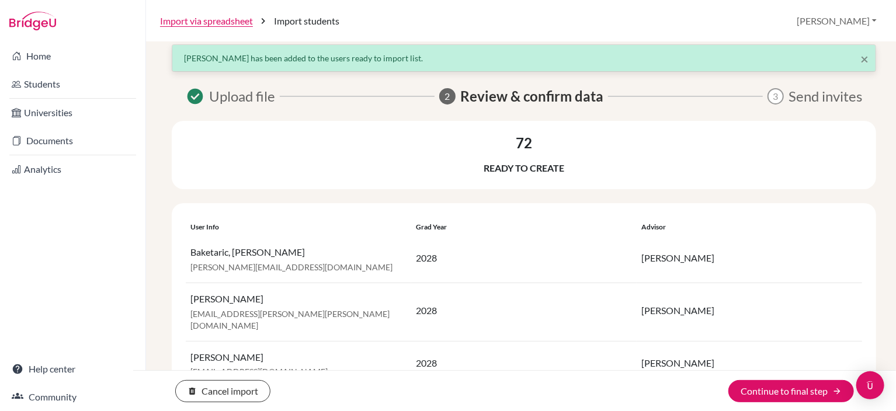
scroll to position [0, 0]
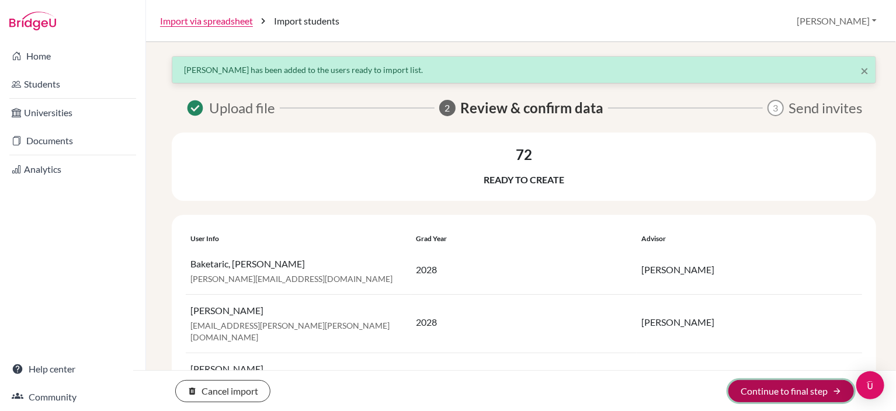
click at [768, 388] on button "Continue to final step arrow_forward" at bounding box center [791, 391] width 126 height 22
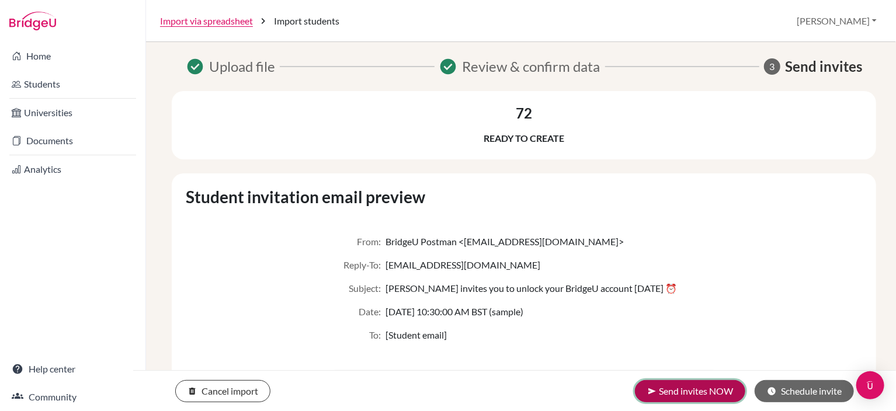
click at [710, 394] on button "send Send invites NOW" at bounding box center [690, 391] width 110 height 22
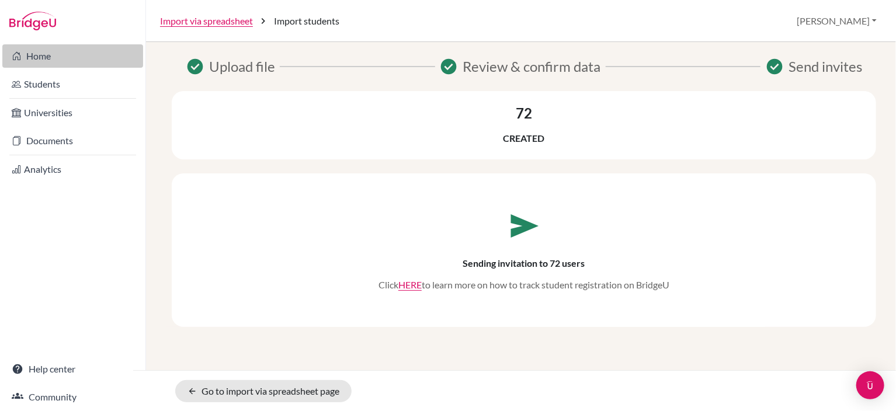
click at [67, 63] on link "Home" at bounding box center [72, 55] width 141 height 23
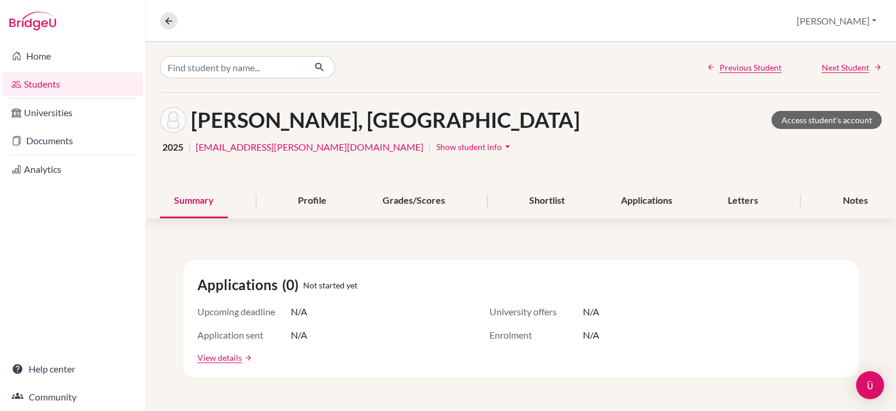
click at [86, 73] on link "Students" at bounding box center [72, 83] width 141 height 23
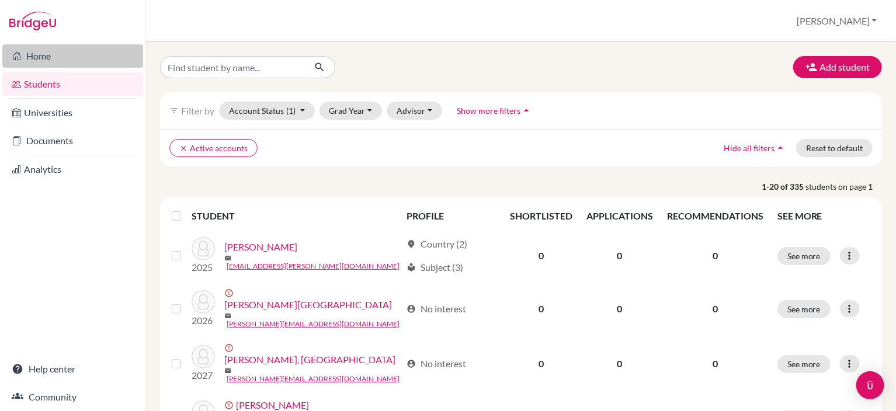
click at [93, 61] on link "Home" at bounding box center [72, 55] width 141 height 23
